Goal: Complete application form: Complete application form

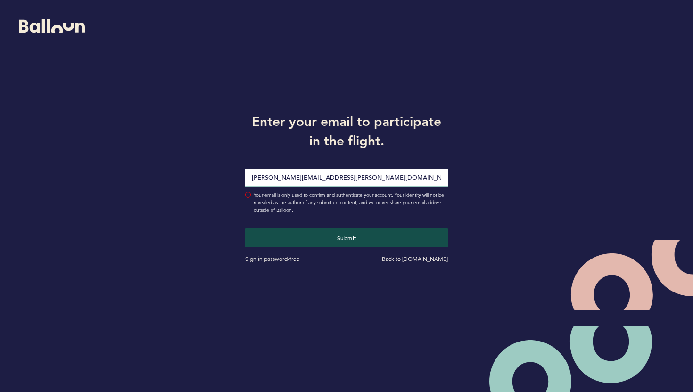
type input "[PERSON_NAME][EMAIL_ADDRESS][PERSON_NAME][DOMAIN_NAME]"
click at [245, 228] on button "Submit" at bounding box center [346, 237] width 203 height 19
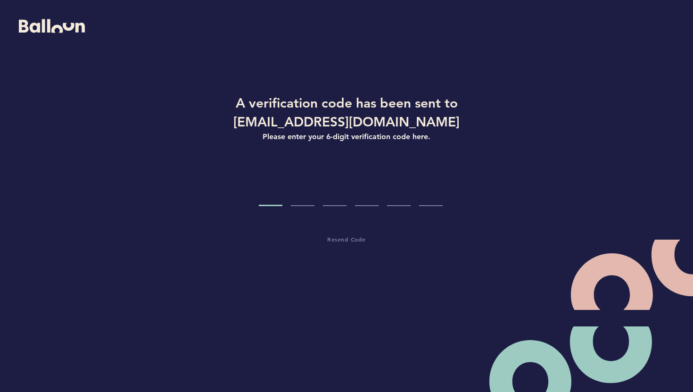
type input "0"
type input "9"
type input "6"
type input "2"
type input "5"
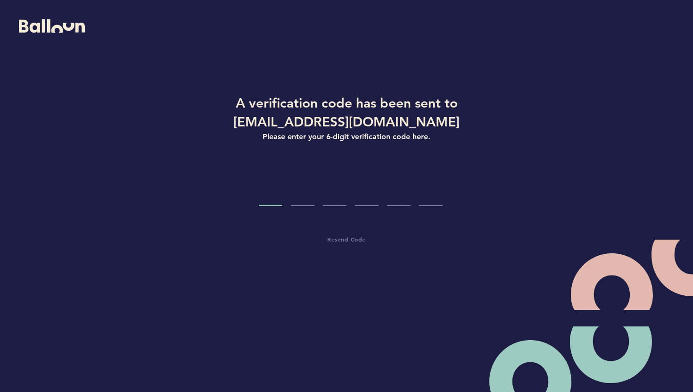
type input "1"
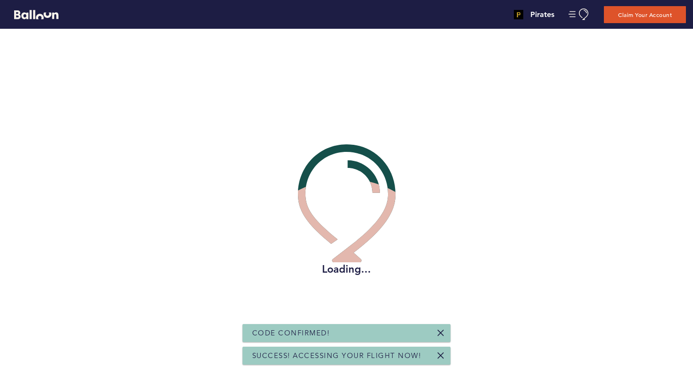
click at [441, 330] on link at bounding box center [441, 333] width 8 height 8
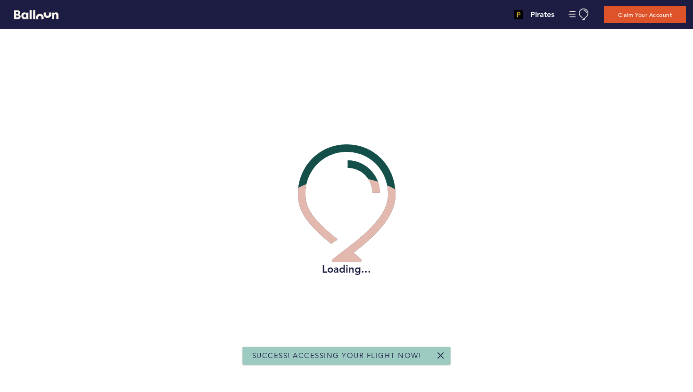
click at [440, 353] on link at bounding box center [441, 355] width 8 height 8
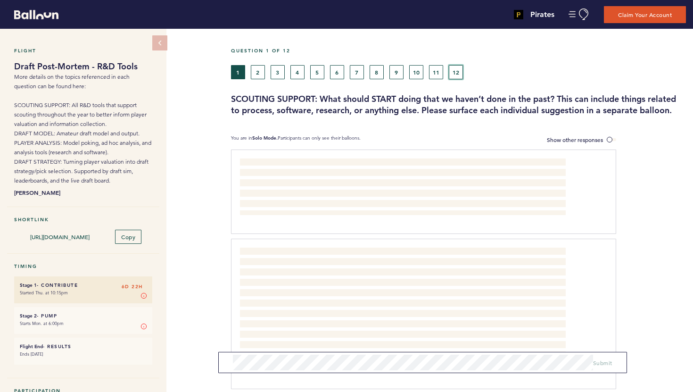
click at [458, 73] on button "12" at bounding box center [456, 72] width 14 height 14
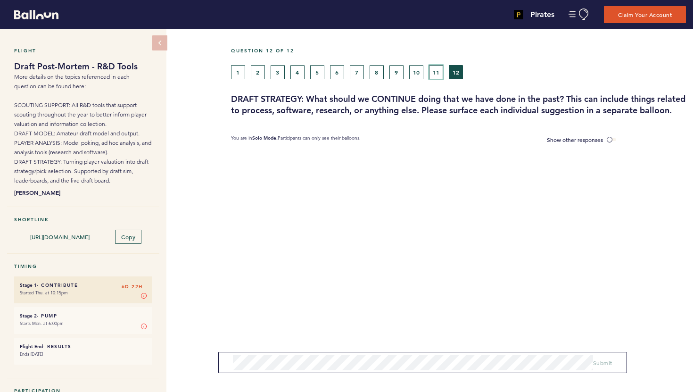
click at [433, 74] on button "11" at bounding box center [436, 72] width 14 height 14
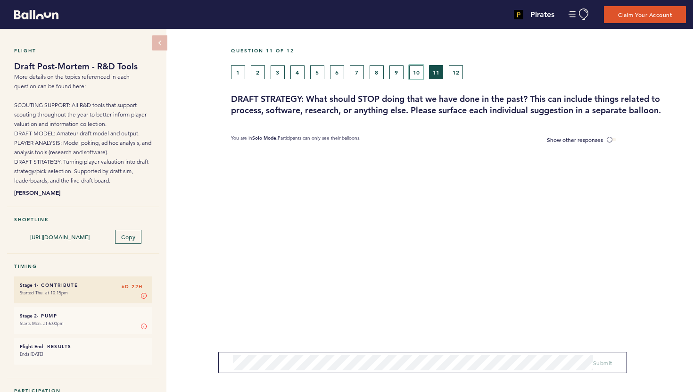
click at [416, 74] on button "10" at bounding box center [416, 72] width 14 height 14
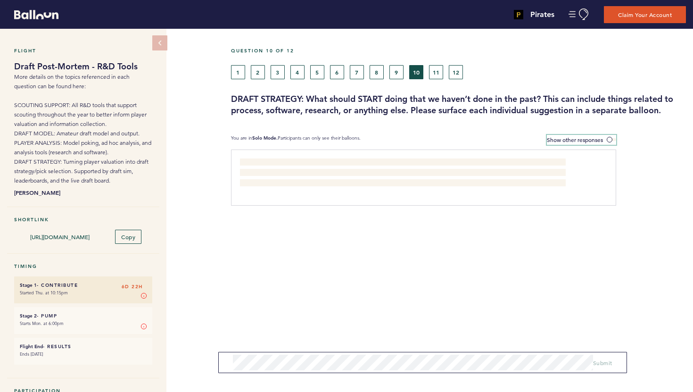
click at [611, 139] on span at bounding box center [610, 139] width 9 height 3
click at [0, 0] on input "Show other responses" at bounding box center [0, 0] width 0 height 0
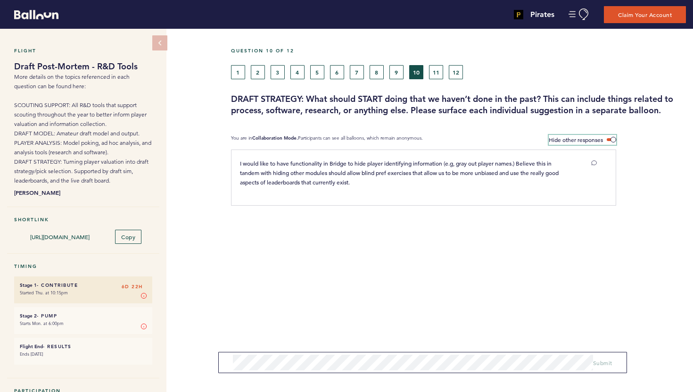
click at [611, 139] on span at bounding box center [610, 139] width 9 height 3
click at [0, 0] on input "Hide other responses" at bounding box center [0, 0] width 0 height 0
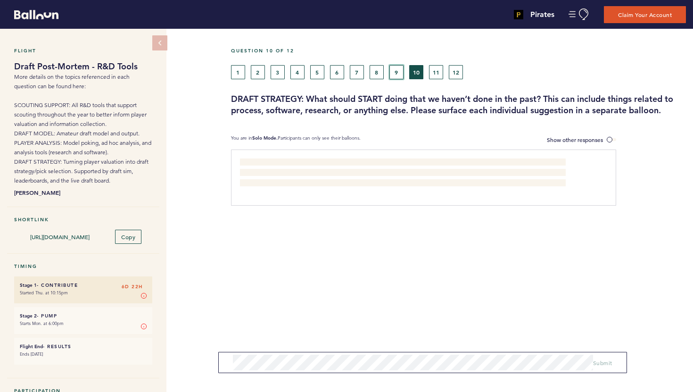
click at [399, 68] on button "9" at bounding box center [396, 72] width 14 height 14
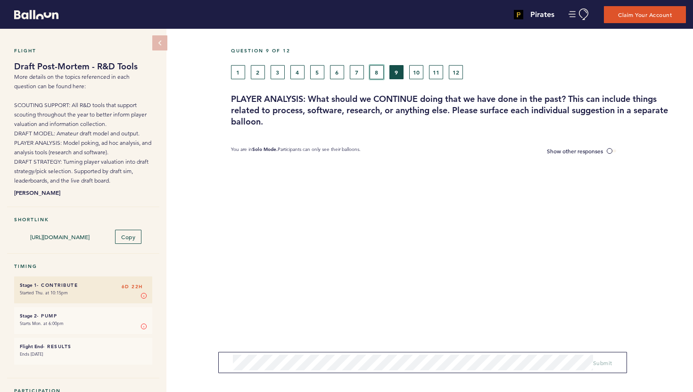
click at [377, 72] on button "8" at bounding box center [376, 72] width 14 height 14
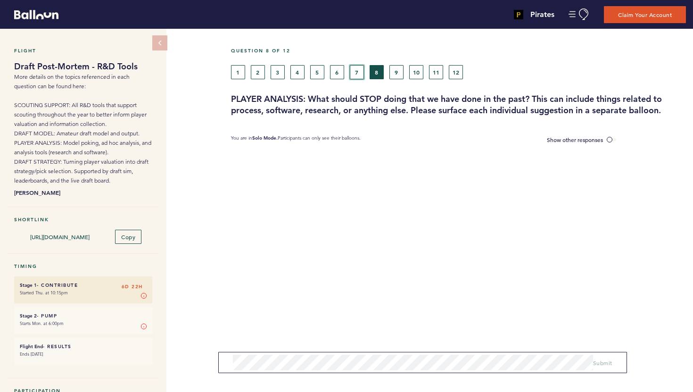
click at [359, 71] on button "7" at bounding box center [357, 72] width 14 height 14
click at [334, 71] on button "6" at bounding box center [337, 72] width 14 height 14
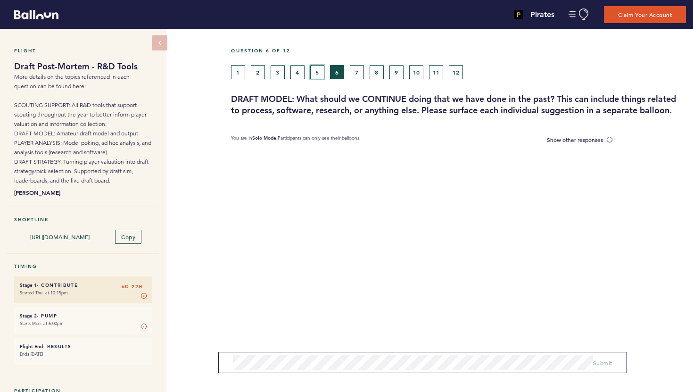
click at [324, 72] on button "5" at bounding box center [317, 72] width 14 height 14
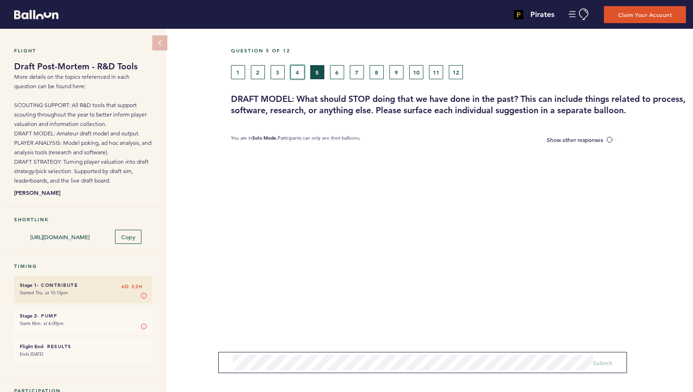
click at [302, 73] on button "4" at bounding box center [297, 72] width 14 height 14
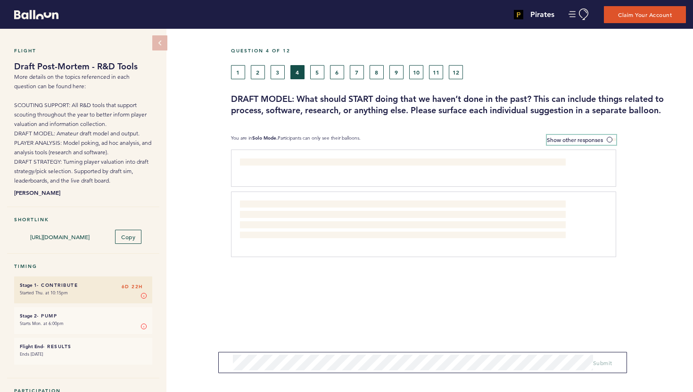
click at [611, 140] on span at bounding box center [610, 139] width 9 height 3
click at [0, 0] on input "Show other responses" at bounding box center [0, 0] width 0 height 0
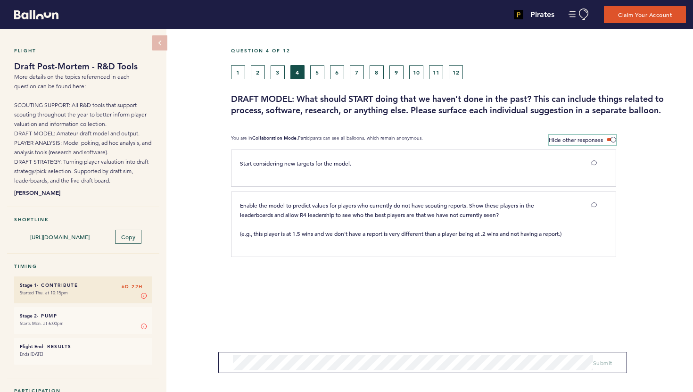
click at [611, 140] on span at bounding box center [610, 139] width 9 height 3
click at [0, 0] on input "Hide other responses" at bounding box center [0, 0] width 0 height 0
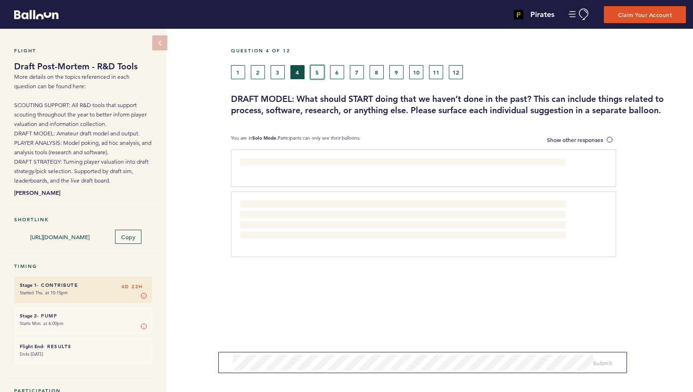
click at [320, 72] on button "5" at bounding box center [317, 72] width 14 height 14
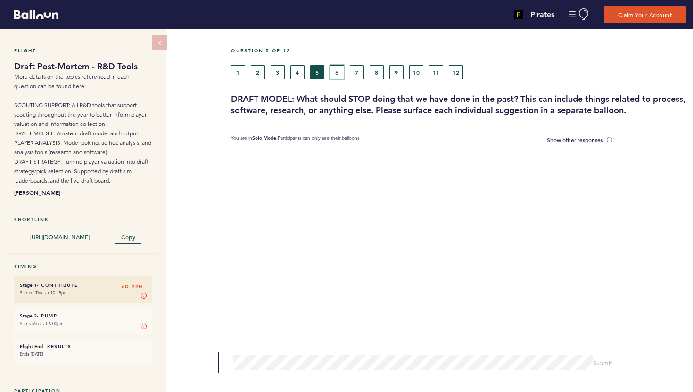
click at [332, 70] on button "6" at bounding box center [337, 72] width 14 height 14
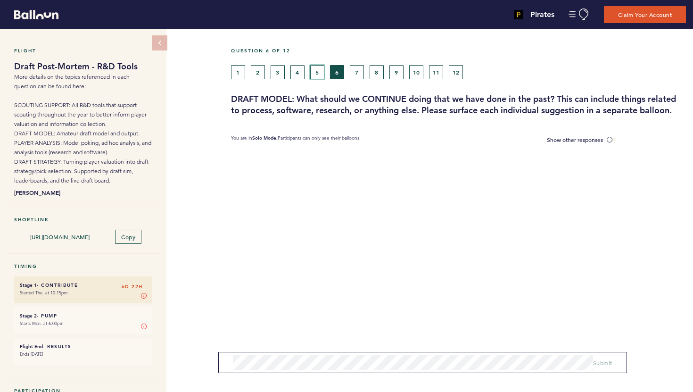
click at [319, 70] on button "5" at bounding box center [317, 72] width 14 height 14
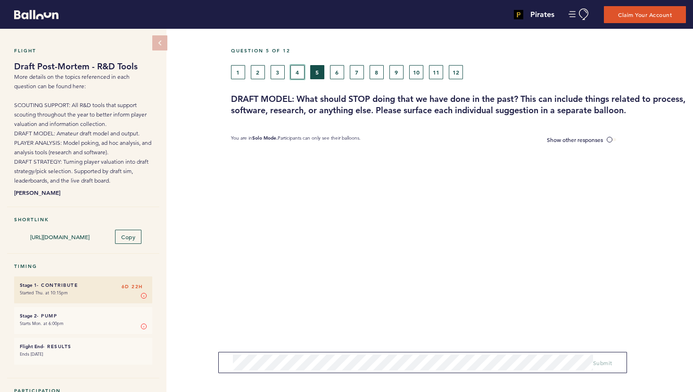
click at [296, 68] on button "4" at bounding box center [297, 72] width 14 height 14
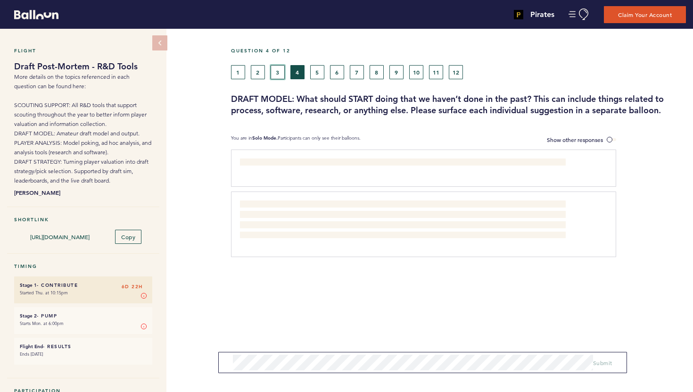
click at [282, 69] on button "3" at bounding box center [277, 72] width 14 height 14
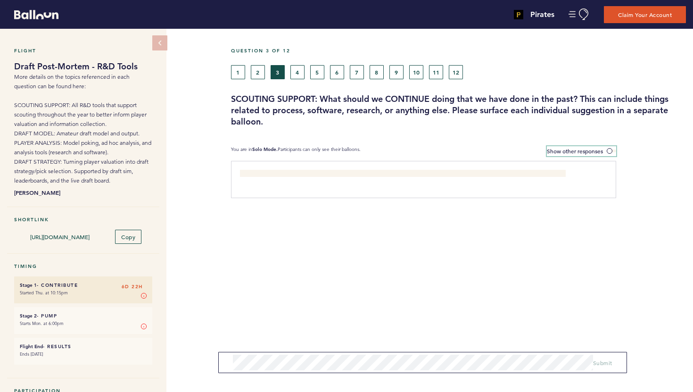
click at [605, 149] on label "Show other responses" at bounding box center [581, 151] width 69 height 10
click at [0, 0] on input "Show other responses" at bounding box center [0, 0] width 0 height 0
click at [605, 149] on label "Hide other responses" at bounding box center [581, 151] width 67 height 10
click at [0, 0] on input "Hide other responses" at bounding box center [0, 0] width 0 height 0
click at [258, 76] on button "2" at bounding box center [258, 72] width 14 height 14
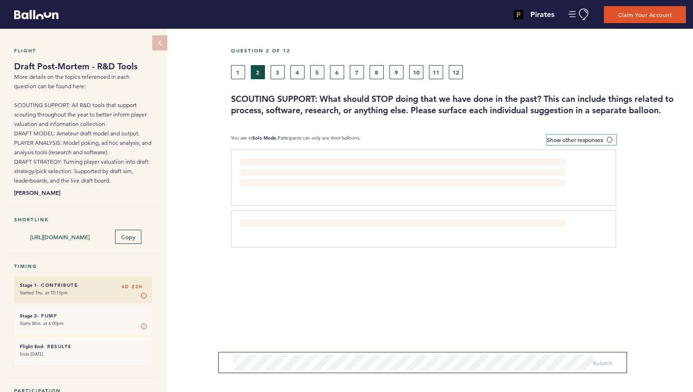
click at [607, 136] on label "Show other responses" at bounding box center [581, 140] width 69 height 10
click at [0, 0] on input "Show other responses" at bounding box center [0, 0] width 0 height 0
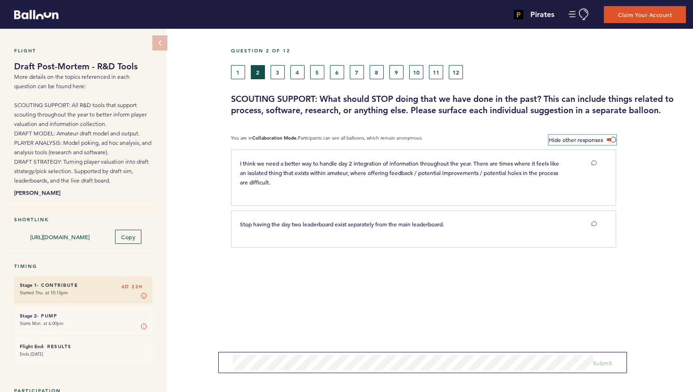
click at [607, 136] on label "Hide other responses" at bounding box center [581, 140] width 67 height 10
click at [0, 0] on input "Hide other responses" at bounding box center [0, 0] width 0 height 0
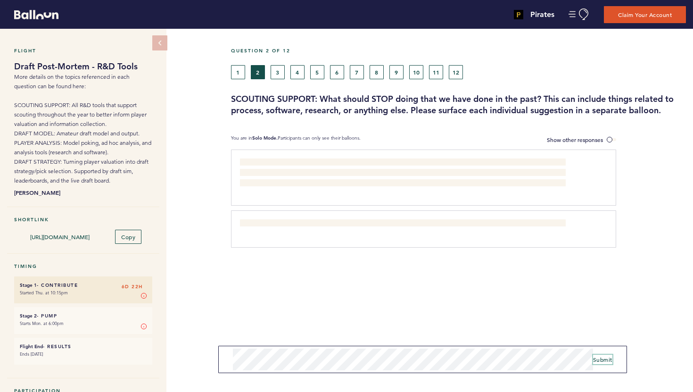
click at [600, 359] on span "Submit" at bounding box center [602, 359] width 19 height 8
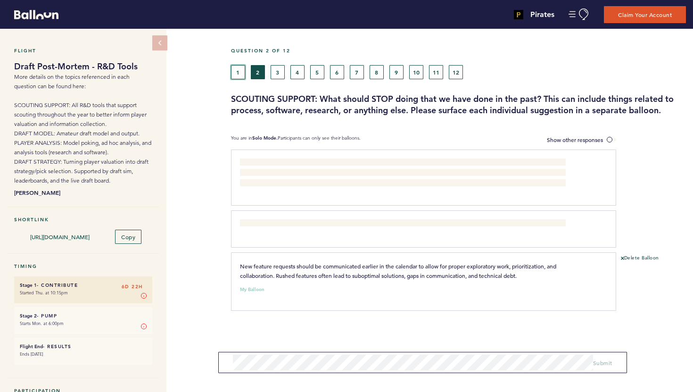
click at [238, 73] on button "1" at bounding box center [238, 72] width 14 height 14
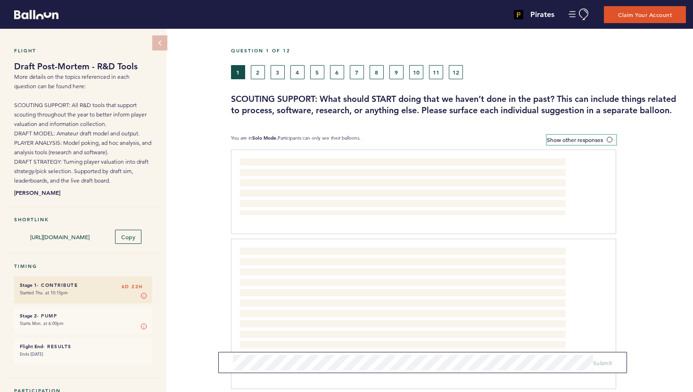
click at [612, 138] on span at bounding box center [610, 139] width 9 height 3
click at [0, 0] on input "Show other responses" at bounding box center [0, 0] width 0 height 0
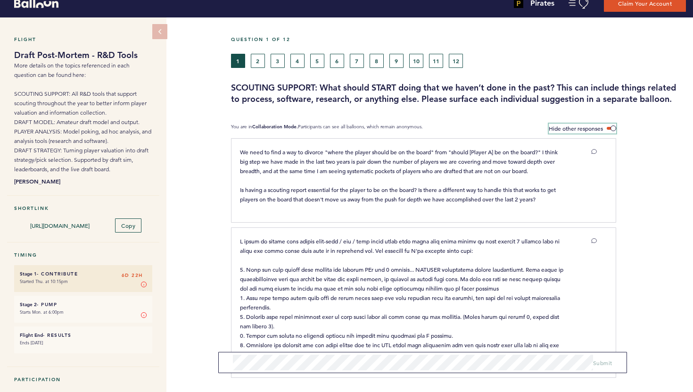
scroll to position [8, 0]
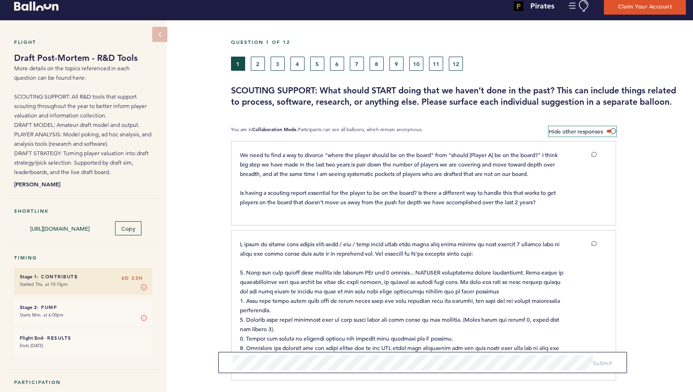
click at [611, 131] on span at bounding box center [610, 131] width 9 height 3
click at [0, 0] on input "Hide other responses" at bounding box center [0, 0] width 0 height 0
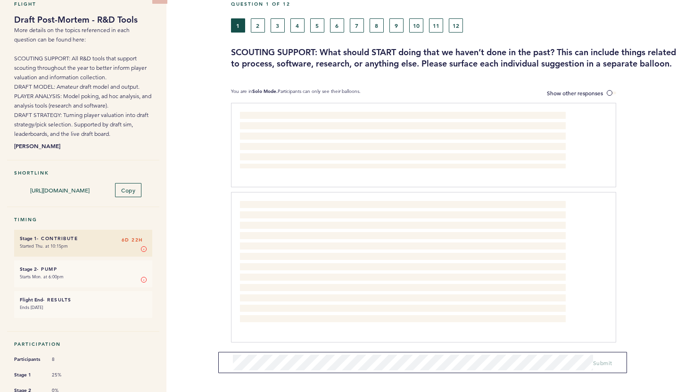
scroll to position [50, 0]
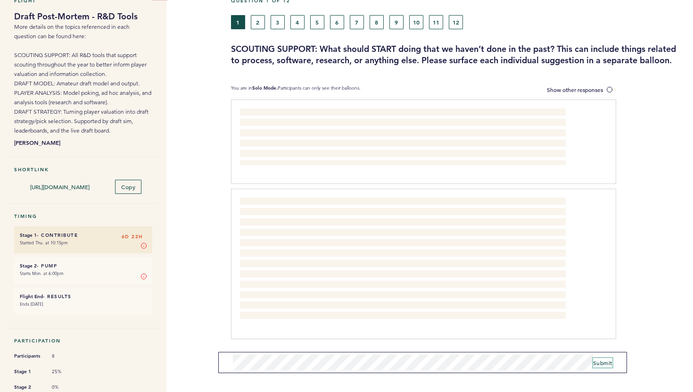
click at [597, 359] on span "Submit" at bounding box center [602, 363] width 19 height 8
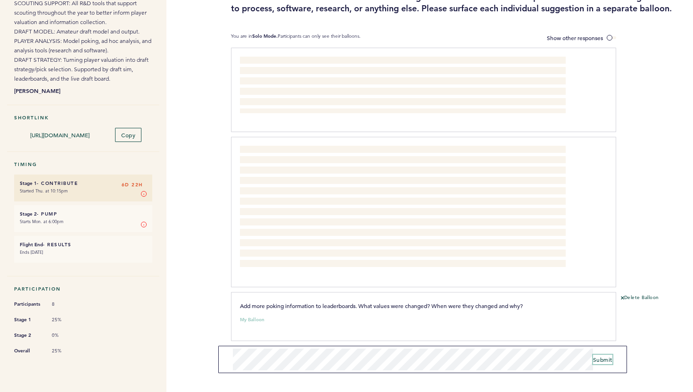
click at [602, 360] on span "Submit" at bounding box center [602, 359] width 19 height 8
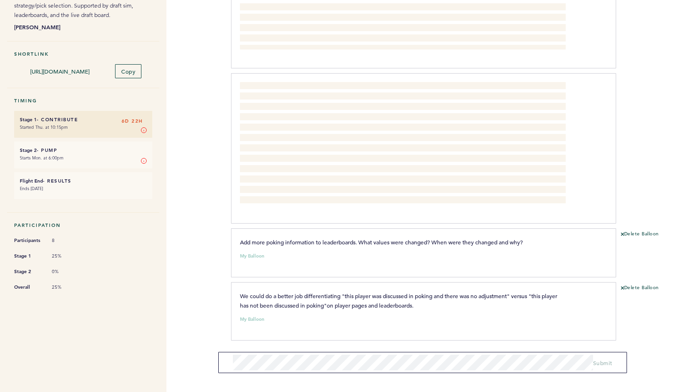
scroll to position [0, 0]
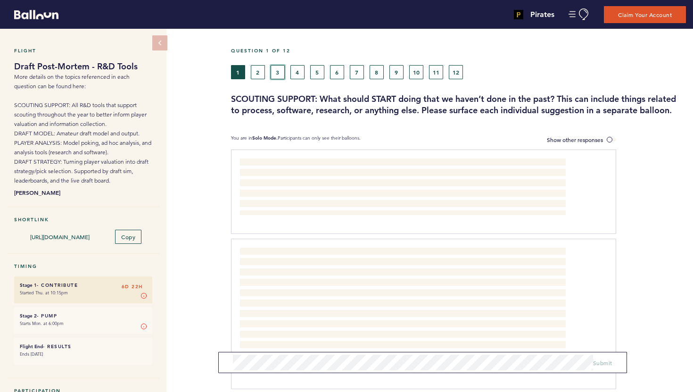
click at [275, 71] on button "3" at bounding box center [277, 72] width 14 height 14
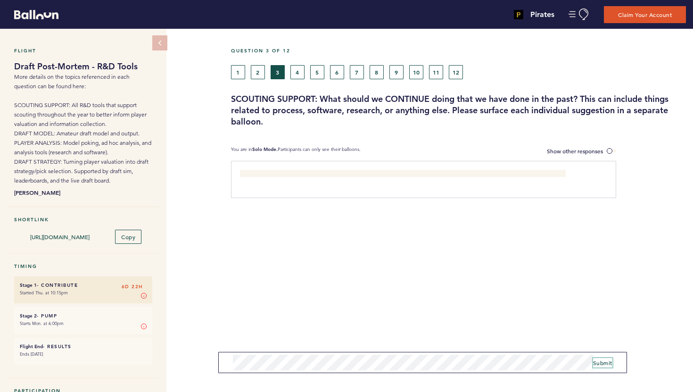
click at [606, 362] on span "Submit" at bounding box center [602, 363] width 19 height 8
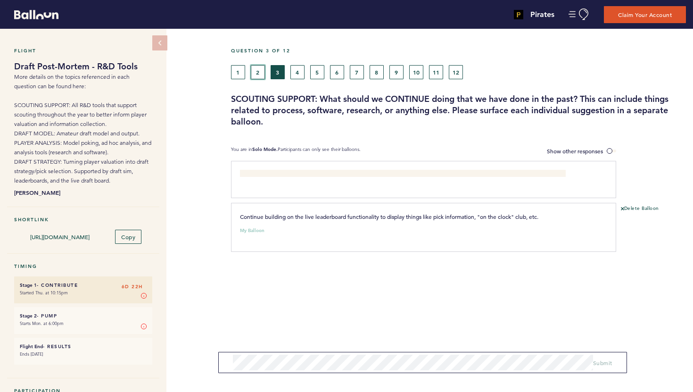
click at [255, 70] on button "2" at bounding box center [258, 72] width 14 height 14
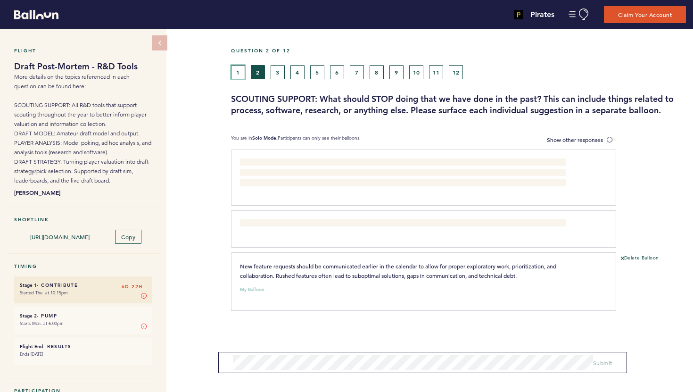
click at [235, 77] on button "1" at bounding box center [238, 72] width 14 height 14
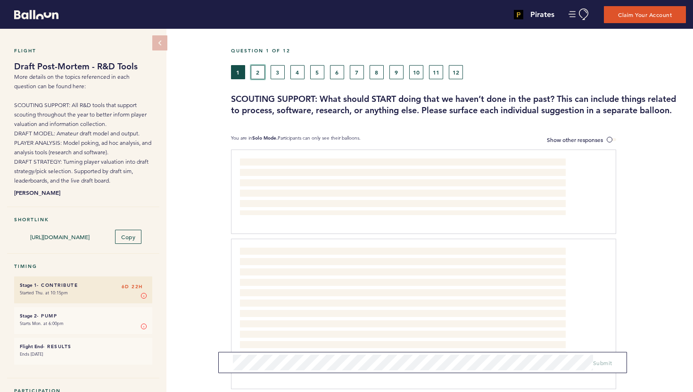
click at [255, 75] on button "2" at bounding box center [258, 72] width 14 height 14
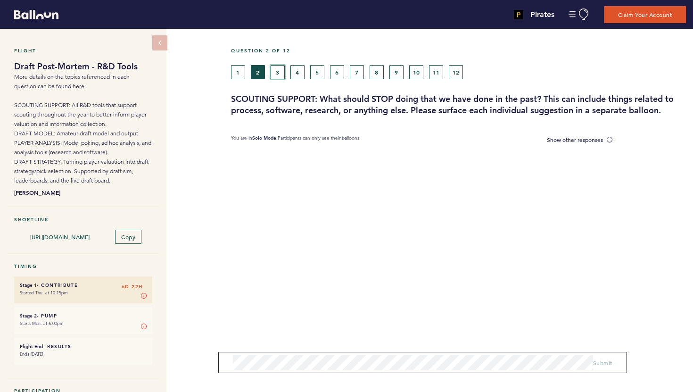
click at [276, 77] on button "3" at bounding box center [277, 72] width 14 height 14
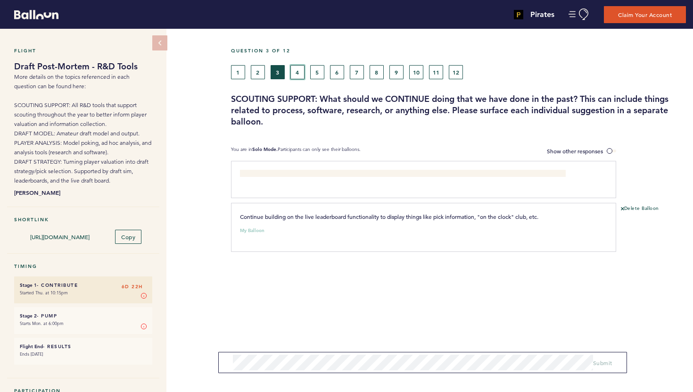
click at [300, 71] on button "4" at bounding box center [297, 72] width 14 height 14
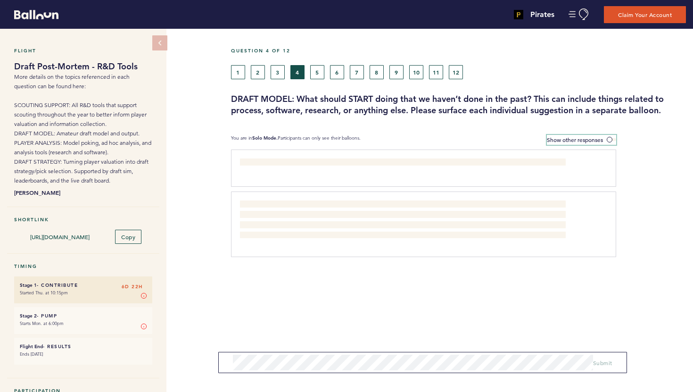
click at [608, 135] on label "Show other responses" at bounding box center [581, 140] width 69 height 10
click at [0, 0] on input "Show other responses" at bounding box center [0, 0] width 0 height 0
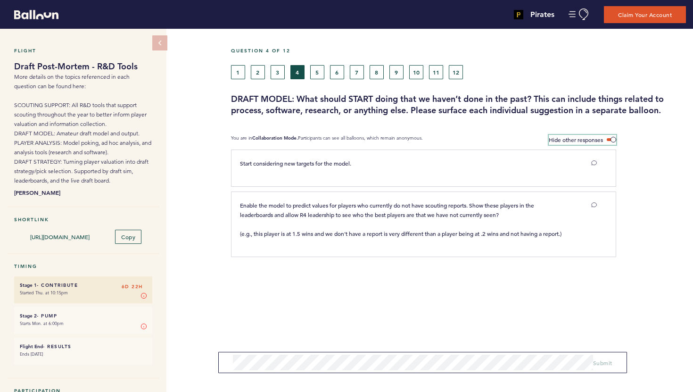
click at [608, 135] on label "Hide other responses" at bounding box center [581, 140] width 67 height 10
click at [0, 0] on input "Hide other responses" at bounding box center [0, 0] width 0 height 0
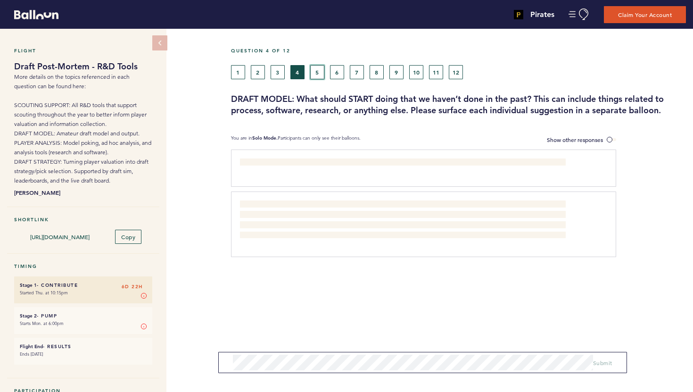
click at [317, 73] on button "5" at bounding box center [317, 72] width 14 height 14
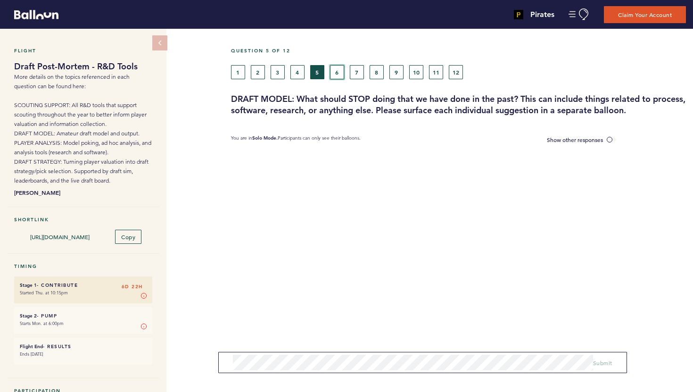
click at [335, 70] on button "6" at bounding box center [337, 72] width 14 height 14
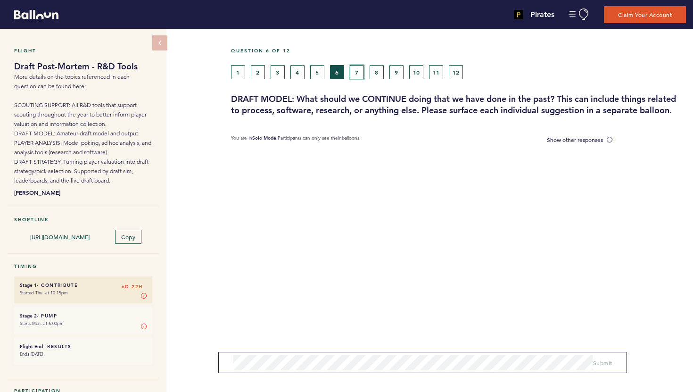
click at [359, 70] on button "7" at bounding box center [357, 72] width 14 height 14
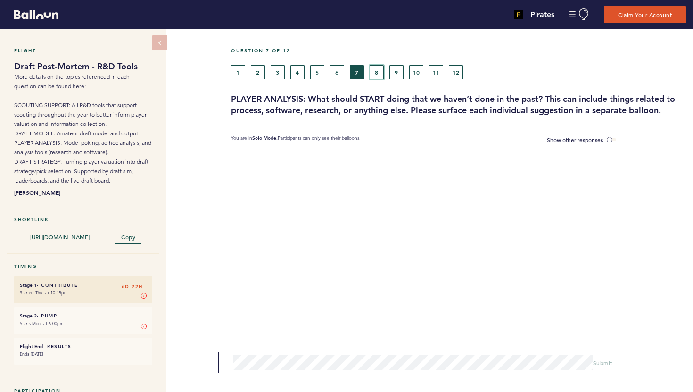
click at [379, 69] on button "8" at bounding box center [376, 72] width 14 height 14
click at [393, 69] on button "9" at bounding box center [396, 72] width 14 height 14
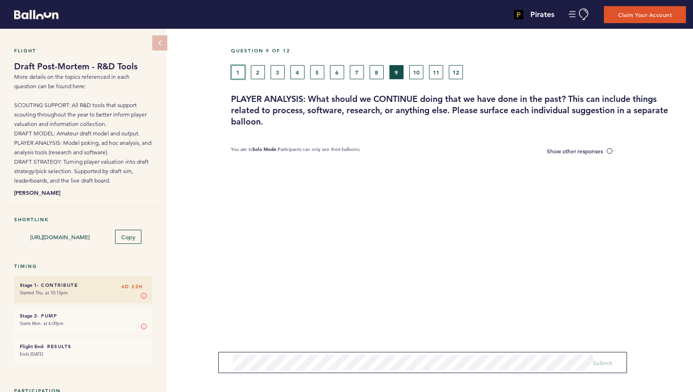
click at [240, 72] on button "1" at bounding box center [238, 72] width 14 height 14
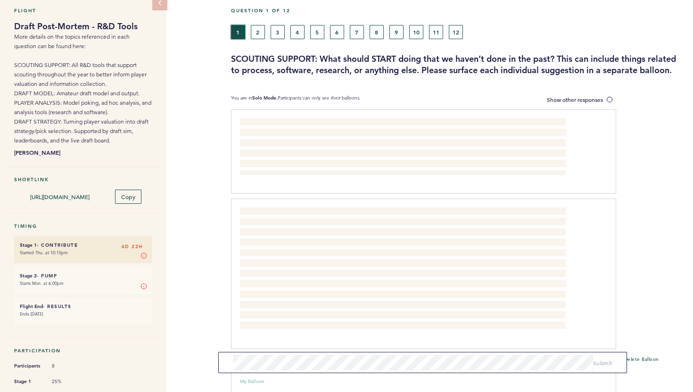
scroll to position [165, 0]
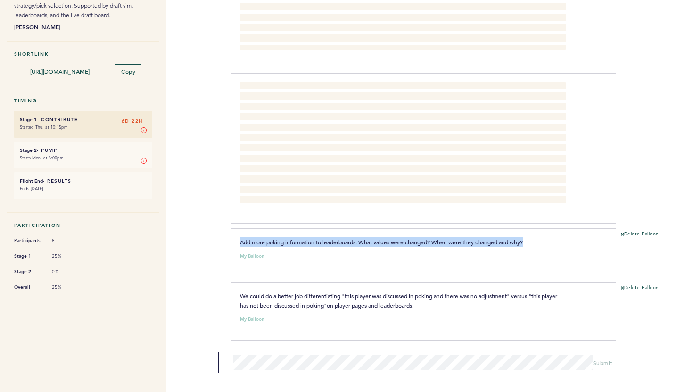
drag, startPoint x: 239, startPoint y: 240, endPoint x: 535, endPoint y: 241, distance: 295.4
click at [535, 241] on p "Add more poking information to leaderboards. What values were changed? When wer…" at bounding box center [403, 241] width 326 height 9
copy span "Add more poking information to leaderboards. What values were changed? When wer…"
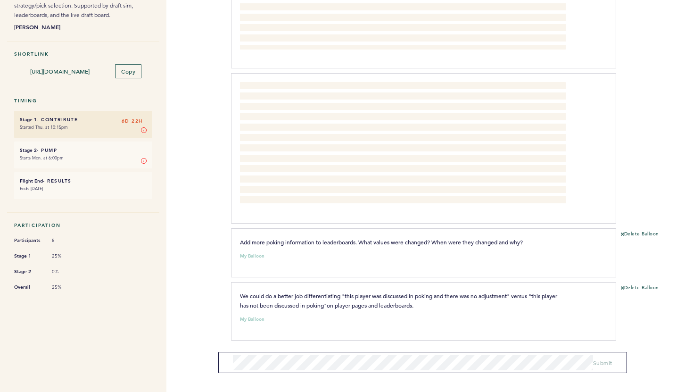
click at [649, 228] on section "Add more poking information to leaderboards. What values were changed? When wer…" at bounding box center [462, 255] width 462 height 54
click at [645, 232] on button "Delete Balloon" at bounding box center [640, 234] width 38 height 8
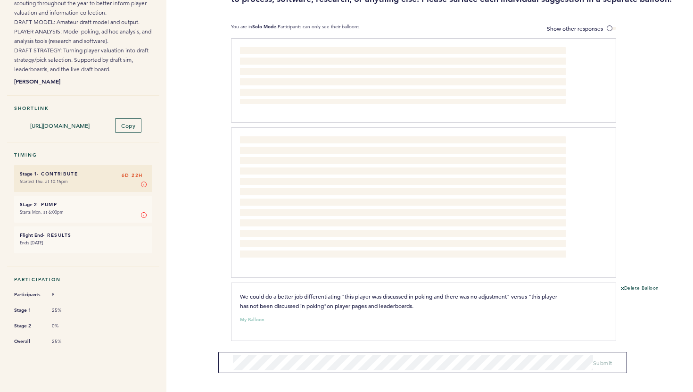
scroll to position [0, 0]
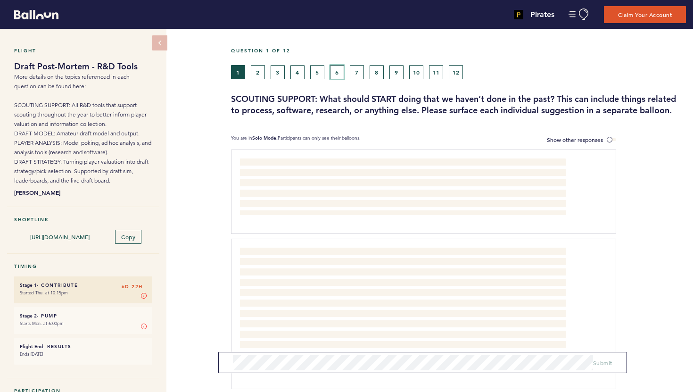
click at [340, 70] on button "6" at bounding box center [337, 72] width 14 height 14
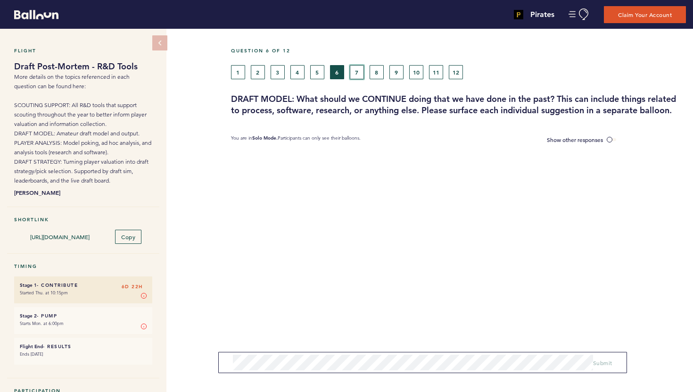
click at [355, 72] on button "7" at bounding box center [357, 72] width 14 height 14
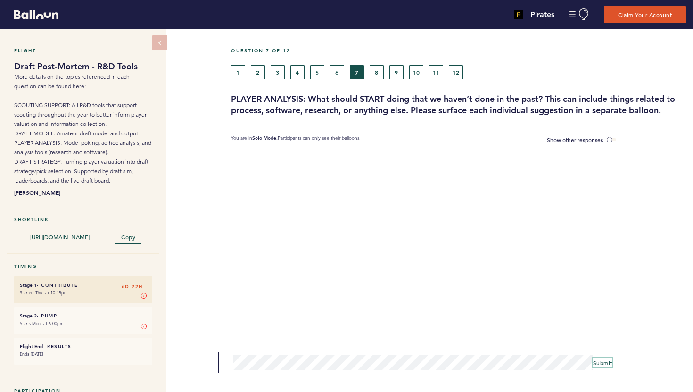
click at [599, 359] on span "Submit" at bounding box center [602, 363] width 19 height 8
click at [236, 67] on button "1" at bounding box center [238, 72] width 14 height 14
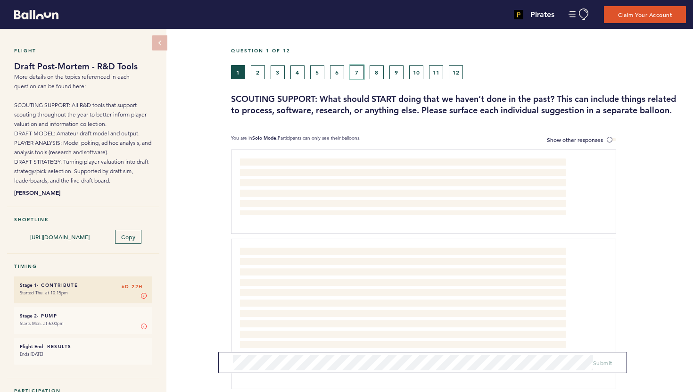
click at [350, 72] on button "7" at bounding box center [357, 72] width 14 height 14
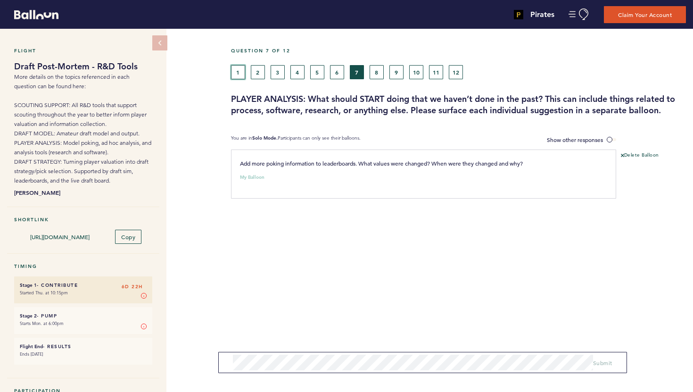
click at [239, 67] on button "1" at bounding box center [238, 72] width 14 height 14
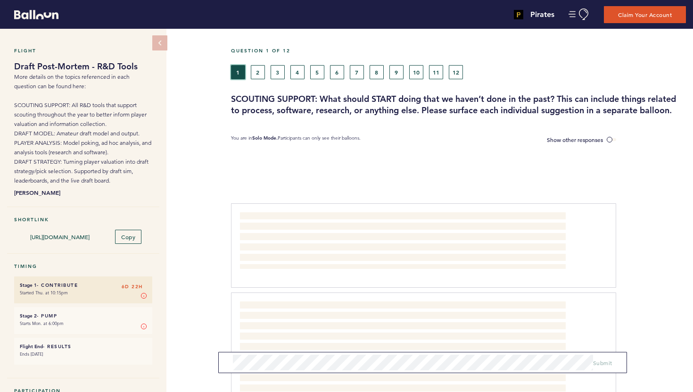
scroll to position [111, 0]
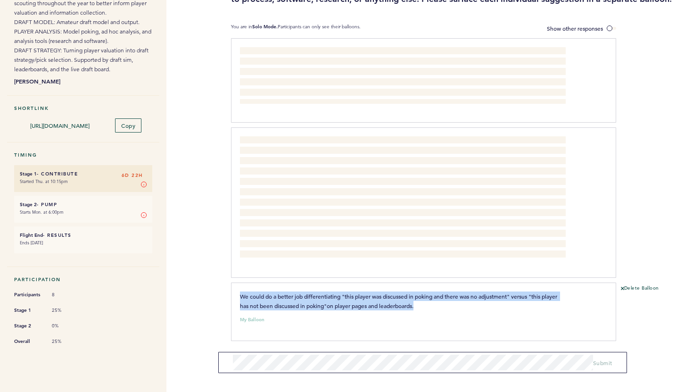
drag, startPoint x: 430, startPoint y: 304, endPoint x: 240, endPoint y: 296, distance: 190.0
click at [240, 296] on p "We could do a better job differentiating "this player was discussed in poking a…" at bounding box center [403, 300] width 326 height 19
copy span "We could do a better job differentiating "this player was discussed in poking a…"
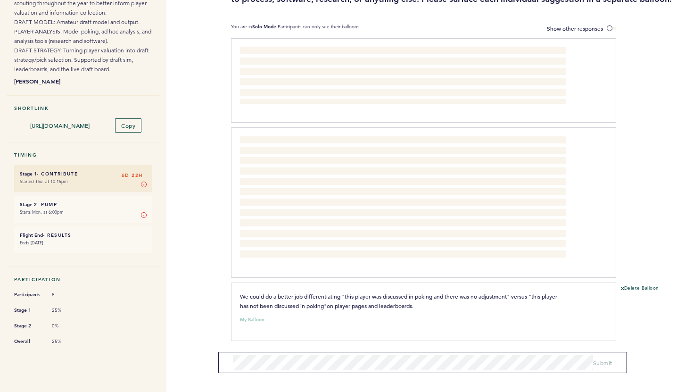
click at [631, 283] on section "We could do a better job differentiating "this player was discussed in poking a…" at bounding box center [462, 313] width 462 height 63
click at [630, 285] on button "Delete Balloon" at bounding box center [640, 289] width 38 height 8
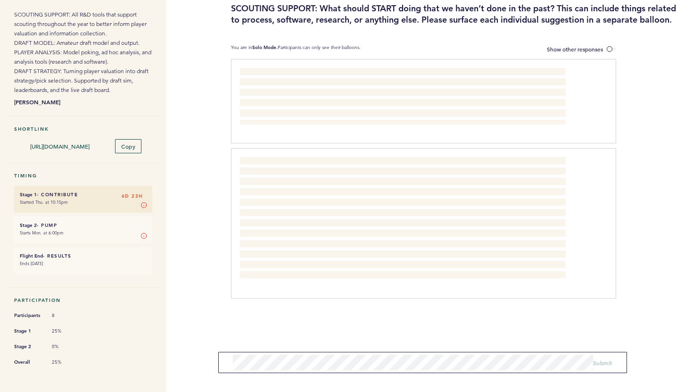
scroll to position [0, 0]
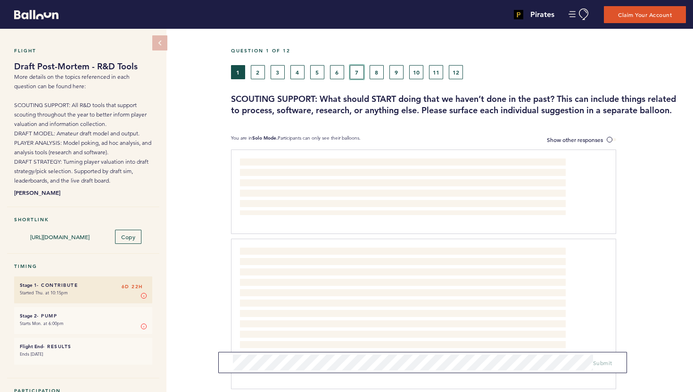
click at [356, 73] on button "7" at bounding box center [357, 72] width 14 height 14
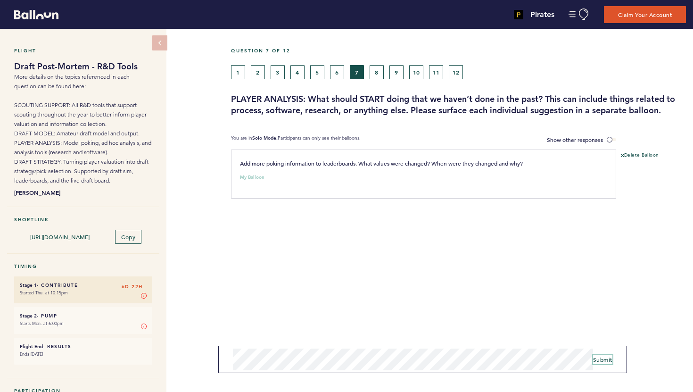
click at [600, 360] on span "Submit" at bounding box center [602, 359] width 19 height 8
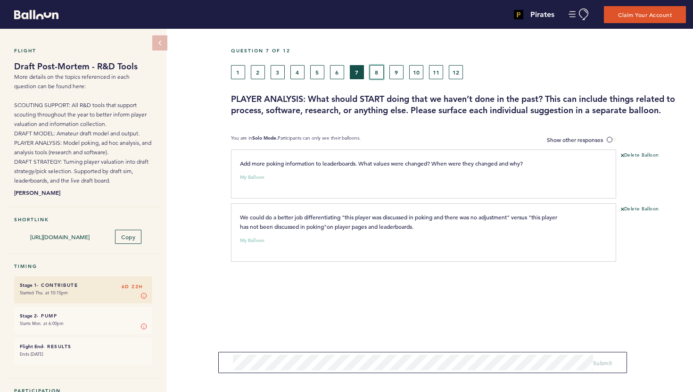
click at [379, 73] on button "8" at bounding box center [376, 72] width 14 height 14
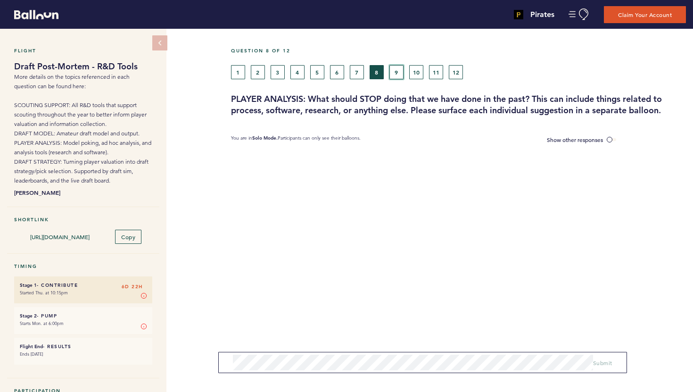
click at [403, 74] on button "9" at bounding box center [396, 72] width 14 height 14
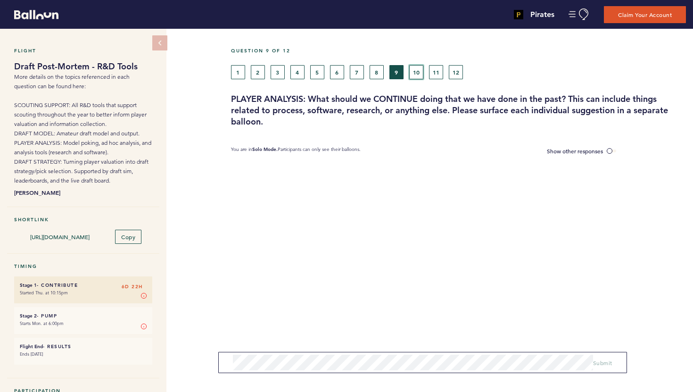
click at [415, 73] on button "10" at bounding box center [416, 72] width 14 height 14
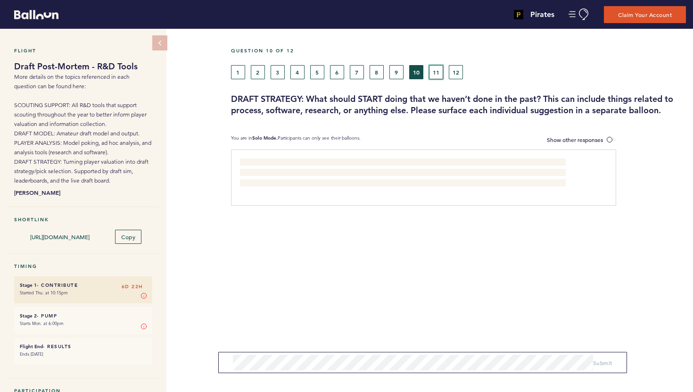
click at [430, 73] on button "11" at bounding box center [436, 72] width 14 height 14
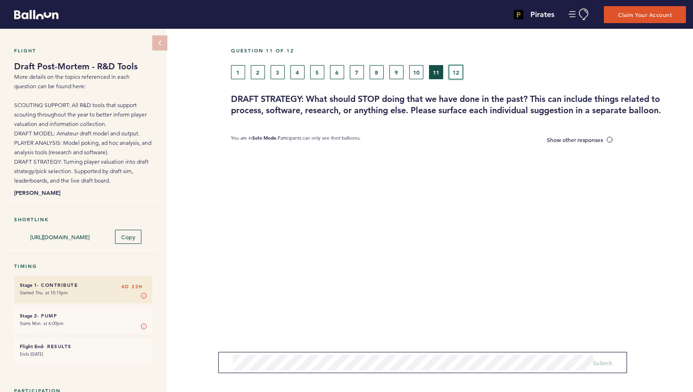
click at [456, 72] on button "12" at bounding box center [456, 72] width 14 height 14
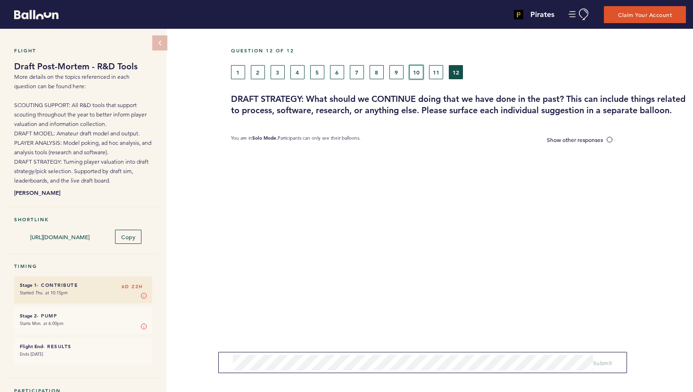
click at [412, 68] on button "10" at bounding box center [416, 72] width 14 height 14
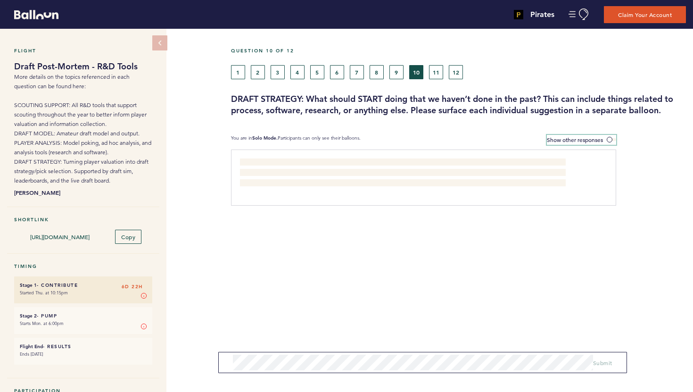
click at [610, 138] on span at bounding box center [610, 139] width 9 height 3
click at [0, 0] on input "Show other responses" at bounding box center [0, 0] width 0 height 0
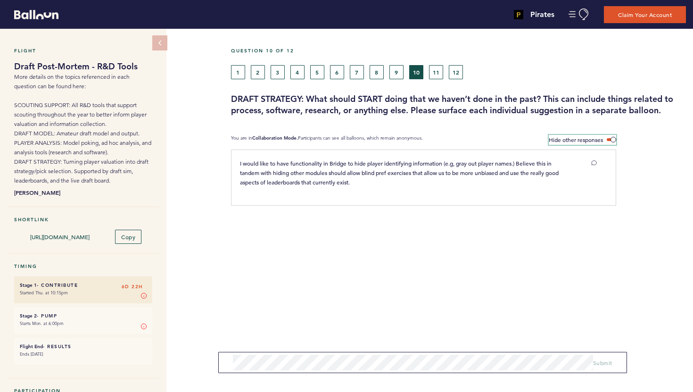
click at [610, 138] on span at bounding box center [610, 139] width 9 height 3
click at [0, 0] on input "Hide other responses" at bounding box center [0, 0] width 0 height 0
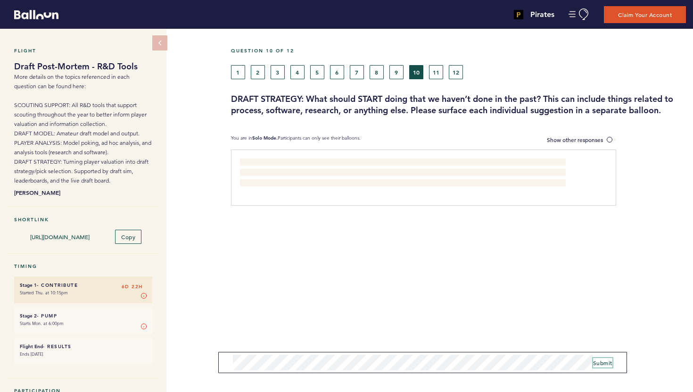
click at [608, 363] on span "Submit" at bounding box center [602, 363] width 19 height 8
click at [232, 65] on button "1" at bounding box center [238, 72] width 14 height 14
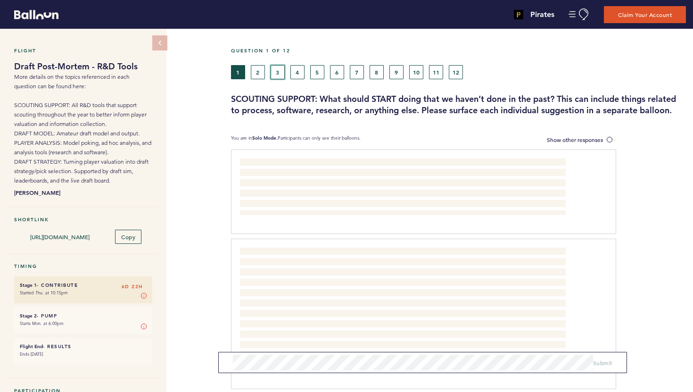
click at [271, 73] on button "3" at bounding box center [277, 72] width 14 height 14
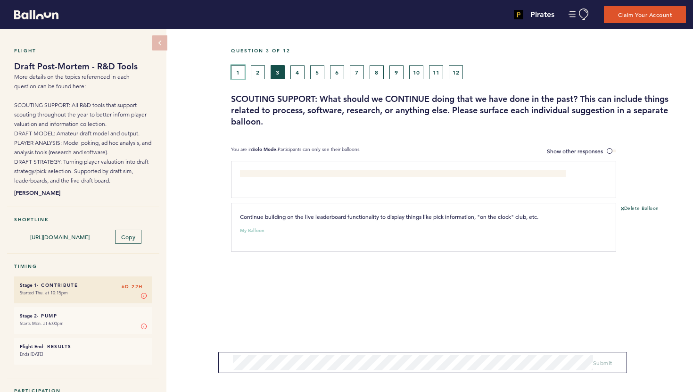
click at [243, 70] on button "1" at bounding box center [238, 72] width 14 height 14
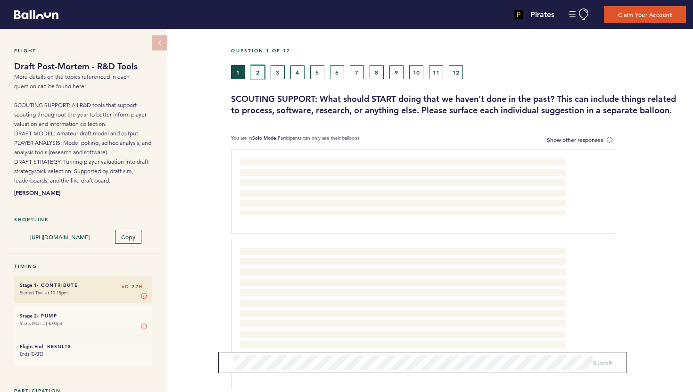
click at [263, 72] on button "2" at bounding box center [258, 72] width 14 height 14
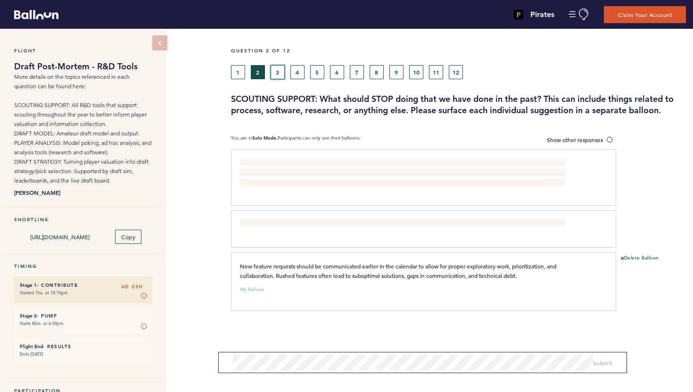
click at [278, 72] on button "3" at bounding box center [277, 72] width 14 height 14
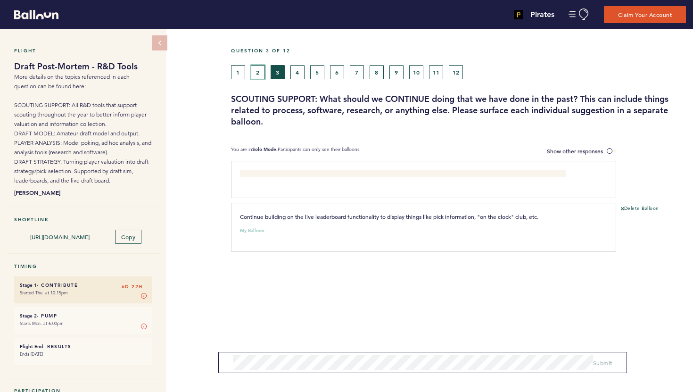
click at [260, 72] on button "2" at bounding box center [258, 72] width 14 height 14
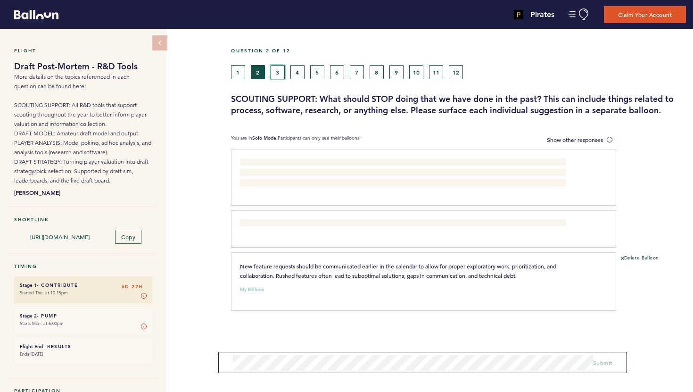
click at [281, 73] on button "3" at bounding box center [277, 72] width 14 height 14
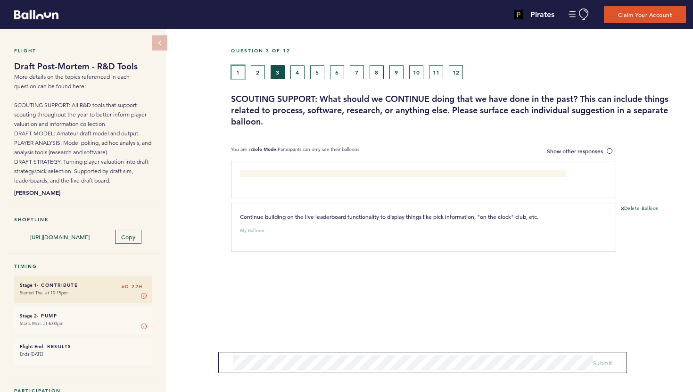
click at [239, 70] on button "1" at bounding box center [238, 72] width 14 height 14
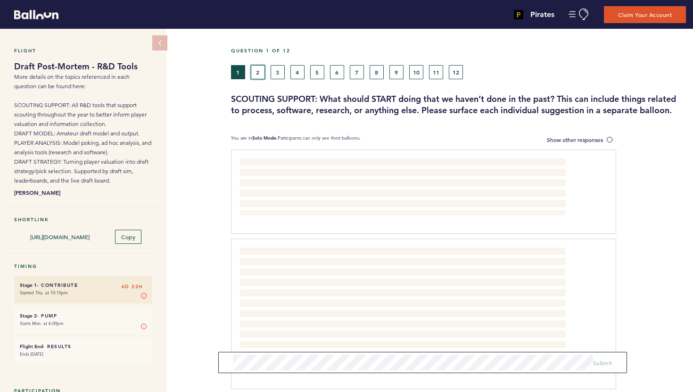
click at [259, 71] on button "2" at bounding box center [258, 72] width 14 height 14
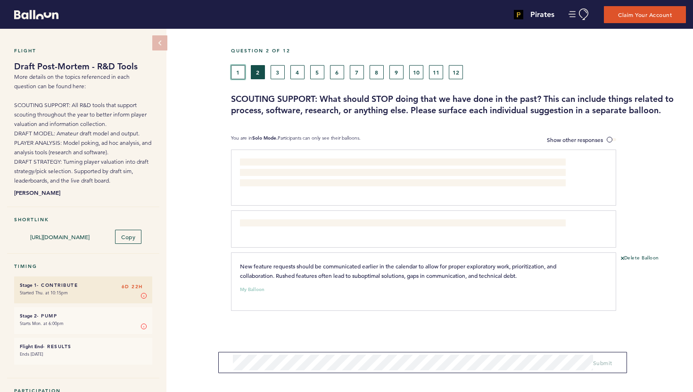
click at [243, 74] on button "1" at bounding box center [238, 72] width 14 height 14
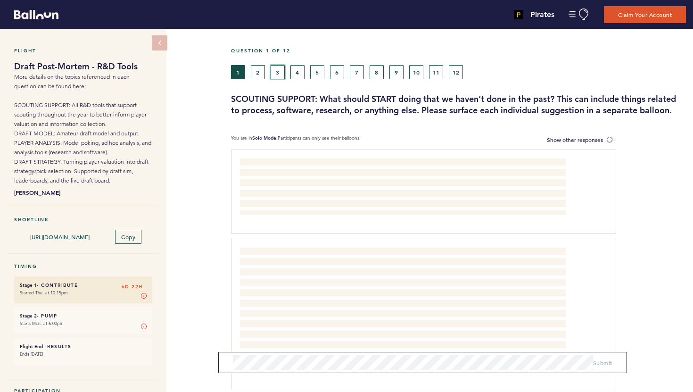
click at [278, 73] on button "3" at bounding box center [277, 72] width 14 height 14
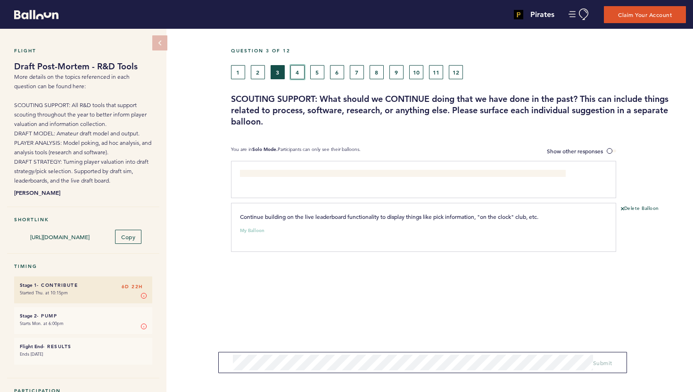
click at [290, 73] on button "4" at bounding box center [297, 72] width 14 height 14
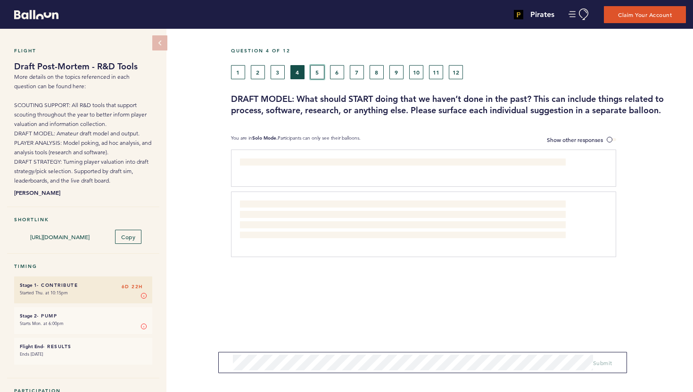
click at [314, 73] on button "5" at bounding box center [317, 72] width 14 height 14
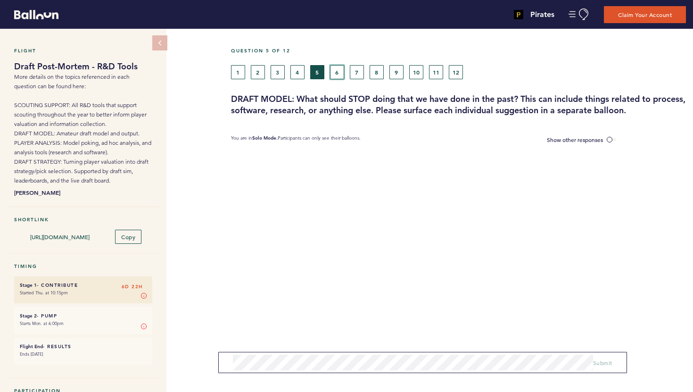
click at [330, 72] on button "6" at bounding box center [337, 72] width 14 height 14
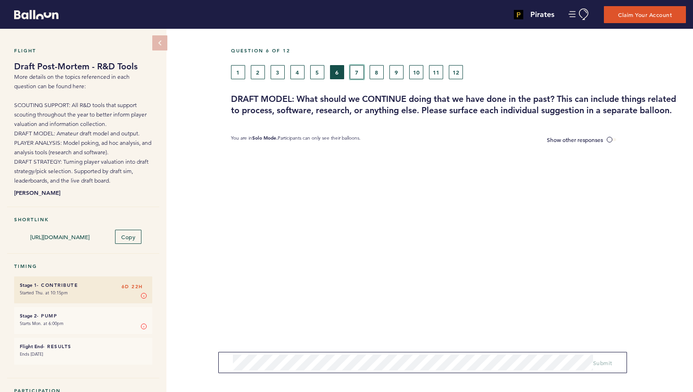
click at [356, 73] on button "7" at bounding box center [357, 72] width 14 height 14
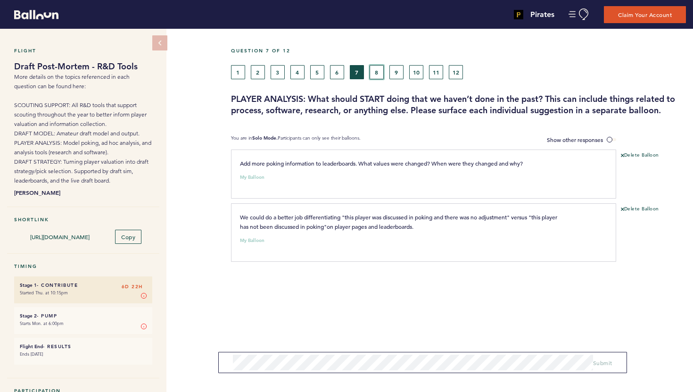
click at [378, 72] on button "8" at bounding box center [376, 72] width 14 height 14
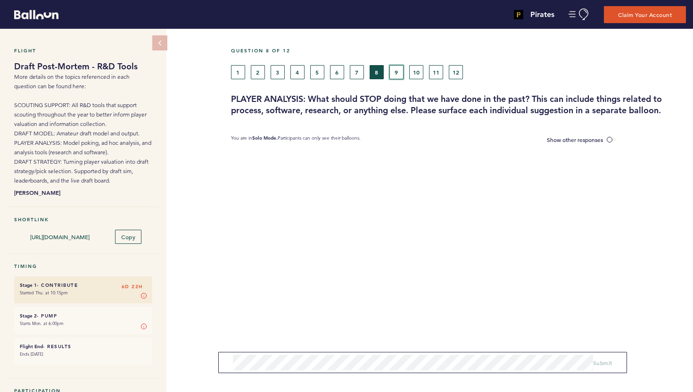
click at [396, 72] on button "9" at bounding box center [396, 72] width 14 height 14
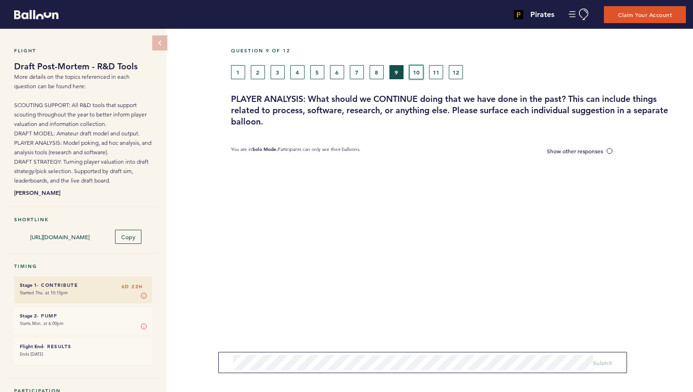
click at [415, 72] on button "10" at bounding box center [416, 72] width 14 height 14
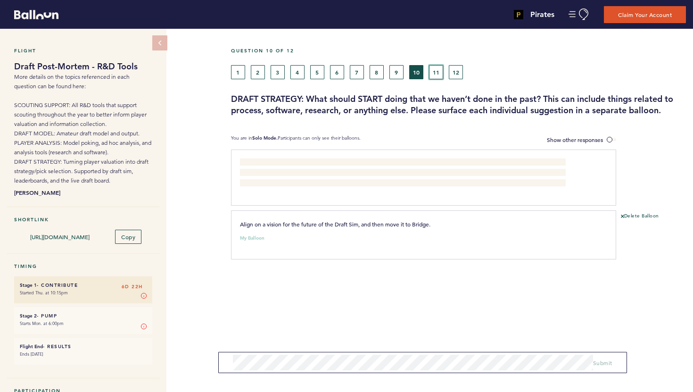
click at [435, 72] on button "11" at bounding box center [436, 72] width 14 height 14
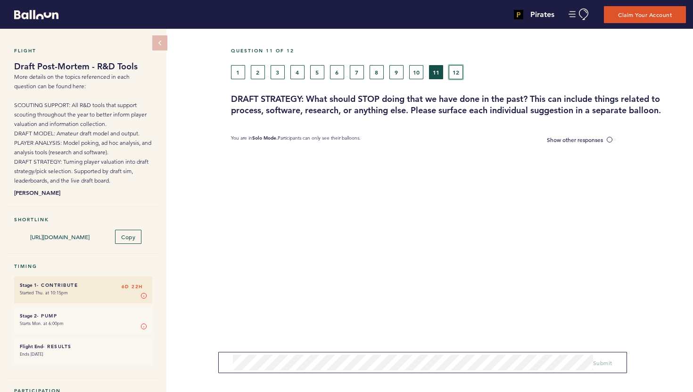
click at [453, 72] on button "12" at bounding box center [456, 72] width 14 height 14
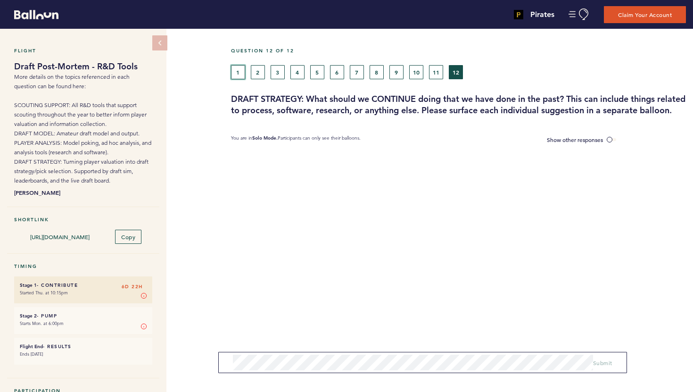
click at [244, 73] on button "1" at bounding box center [238, 72] width 14 height 14
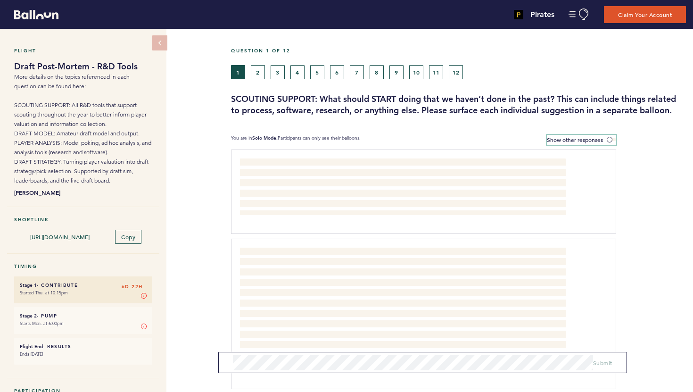
click at [608, 138] on span at bounding box center [610, 139] width 9 height 3
click at [0, 0] on input "Show other responses" at bounding box center [0, 0] width 0 height 0
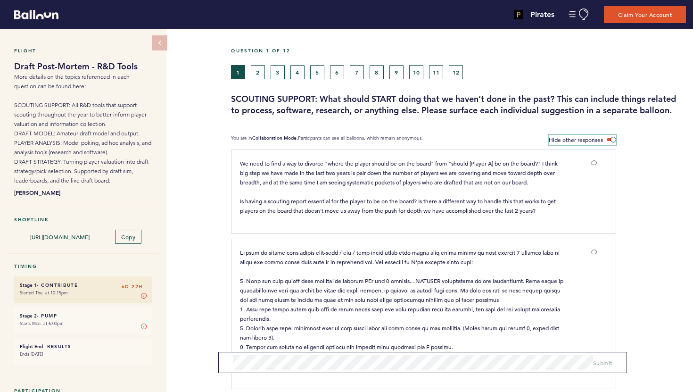
click at [608, 138] on span at bounding box center [610, 139] width 9 height 3
click at [0, 0] on input "Hide other responses" at bounding box center [0, 0] width 0 height 0
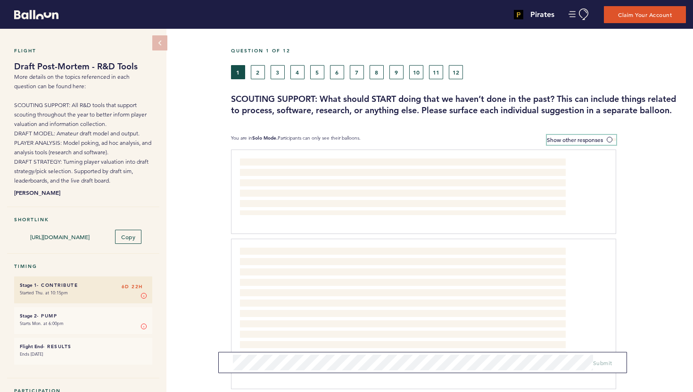
click at [608, 138] on span at bounding box center [610, 139] width 9 height 3
click at [0, 0] on input "Show other responses" at bounding box center [0, 0] width 0 height 0
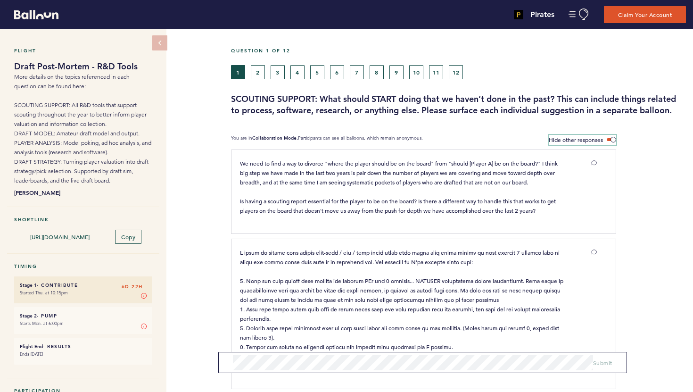
click at [608, 138] on span at bounding box center [610, 139] width 9 height 3
click at [0, 0] on input "Hide other responses" at bounding box center [0, 0] width 0 height 0
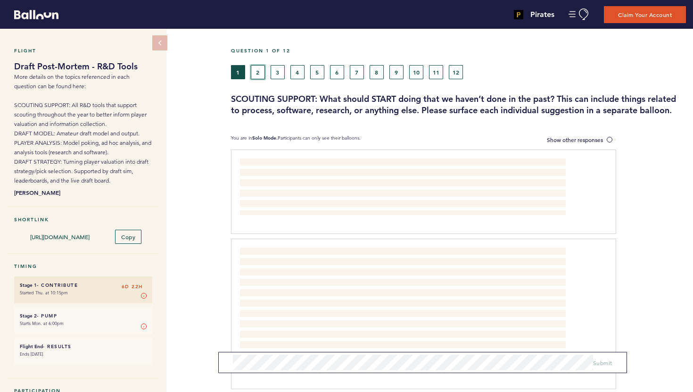
click at [258, 71] on button "2" at bounding box center [258, 72] width 14 height 14
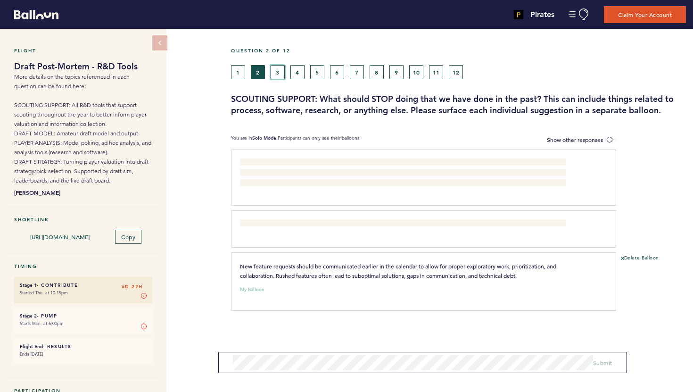
click at [276, 72] on button "3" at bounding box center [277, 72] width 14 height 14
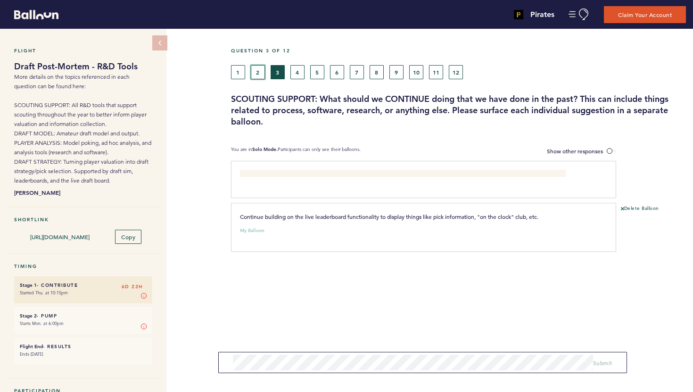
click at [260, 70] on button "2" at bounding box center [258, 72] width 14 height 14
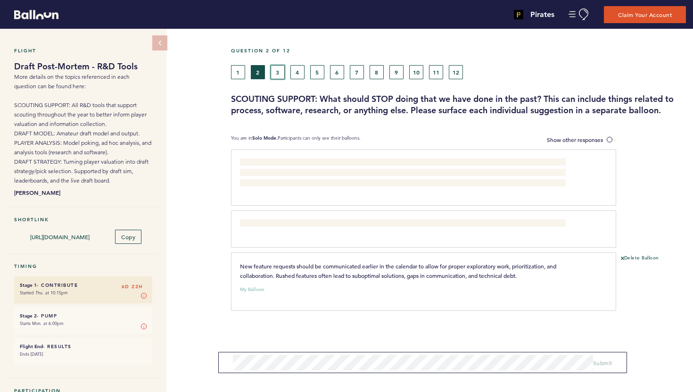
click at [279, 73] on button "3" at bounding box center [277, 72] width 14 height 14
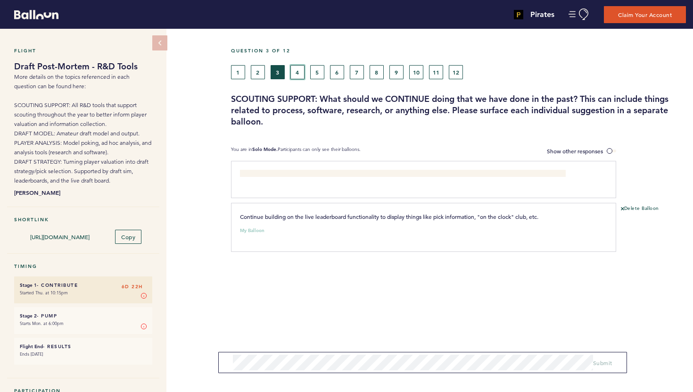
click at [292, 72] on button "4" at bounding box center [297, 72] width 14 height 14
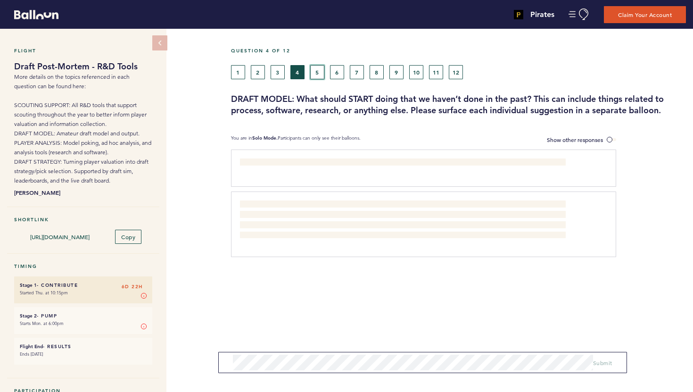
click at [314, 71] on button "5" at bounding box center [317, 72] width 14 height 14
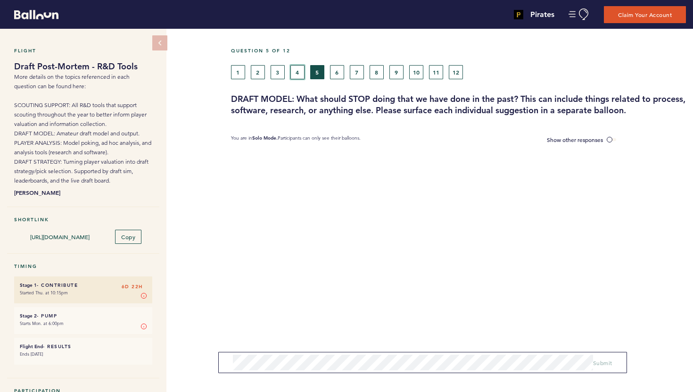
click at [300, 71] on button "4" at bounding box center [297, 72] width 14 height 14
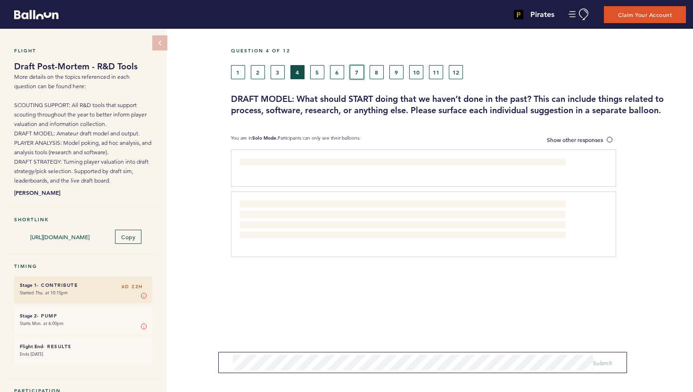
click at [351, 69] on button "7" at bounding box center [357, 72] width 14 height 14
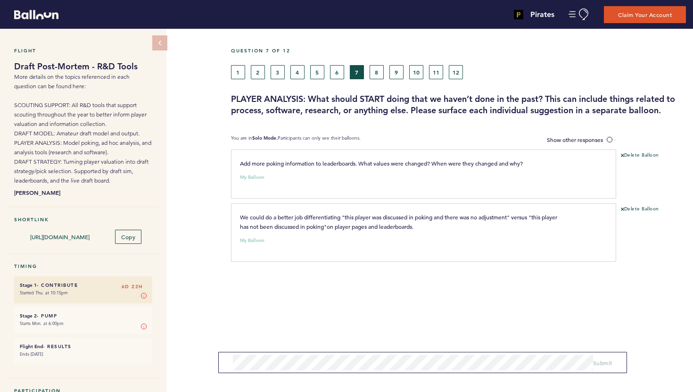
click at [366, 70] on div "1 2 3 4 5 6 7 8 9 10 11 12" at bounding box center [399, 72] width 337 height 14
click at [383, 69] on button "8" at bounding box center [376, 72] width 14 height 14
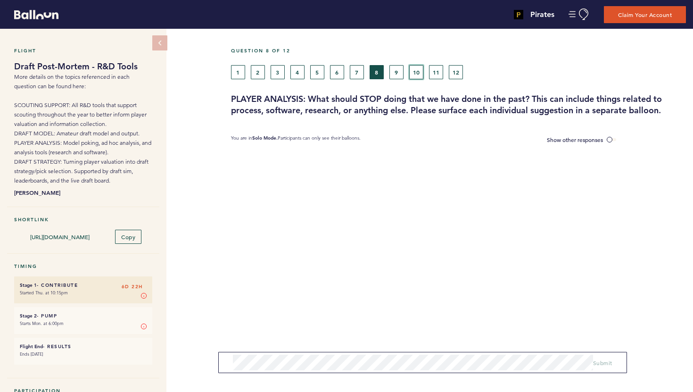
click at [414, 72] on button "10" at bounding box center [416, 72] width 14 height 14
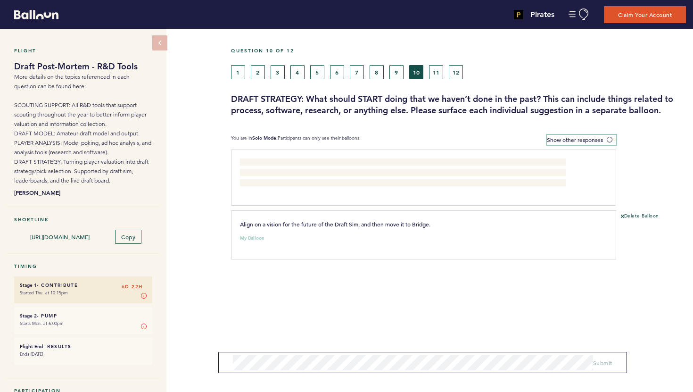
click at [609, 138] on span at bounding box center [610, 139] width 9 height 3
click at [0, 0] on input "Show other responses" at bounding box center [0, 0] width 0 height 0
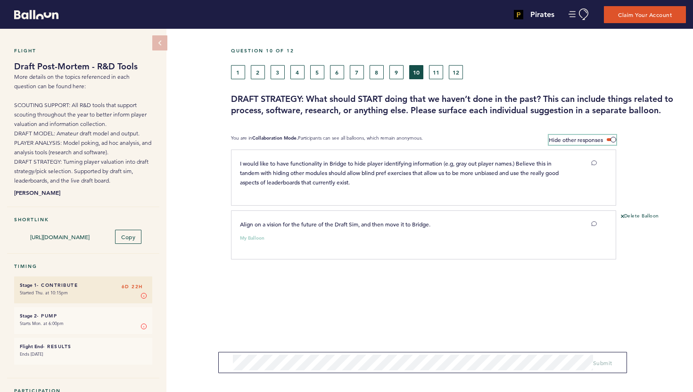
click at [609, 137] on label "Hide other responses" at bounding box center [581, 140] width 67 height 10
click at [0, 0] on input "Hide other responses" at bounding box center [0, 0] width 0 height 0
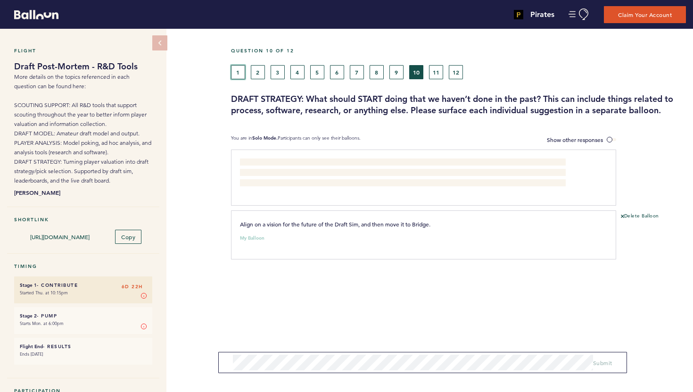
click at [237, 67] on button "1" at bounding box center [238, 72] width 14 height 14
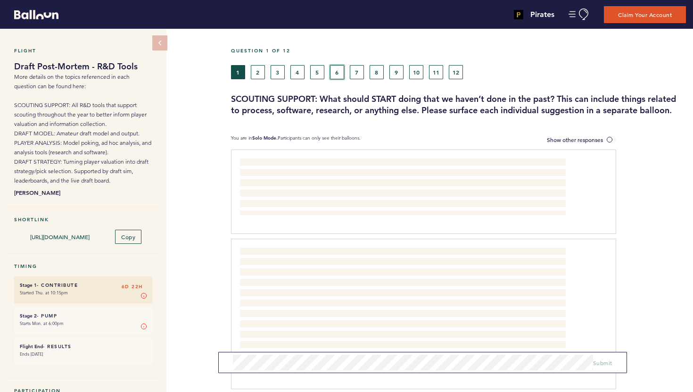
click at [340, 71] on button "6" at bounding box center [337, 72] width 14 height 14
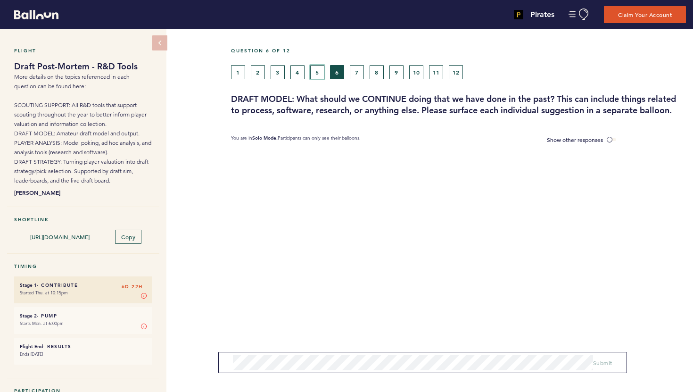
click at [316, 75] on button "5" at bounding box center [317, 72] width 14 height 14
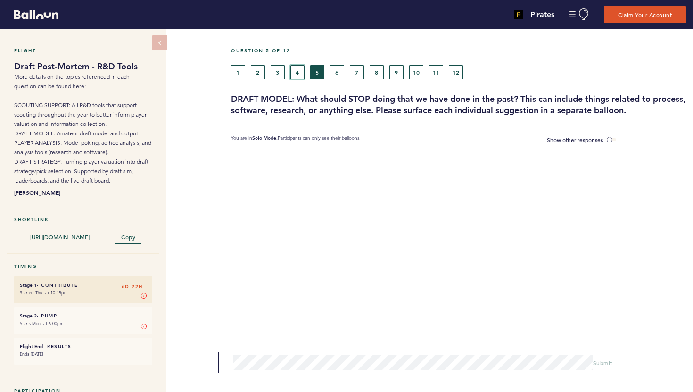
click at [296, 74] on button "4" at bounding box center [297, 72] width 14 height 14
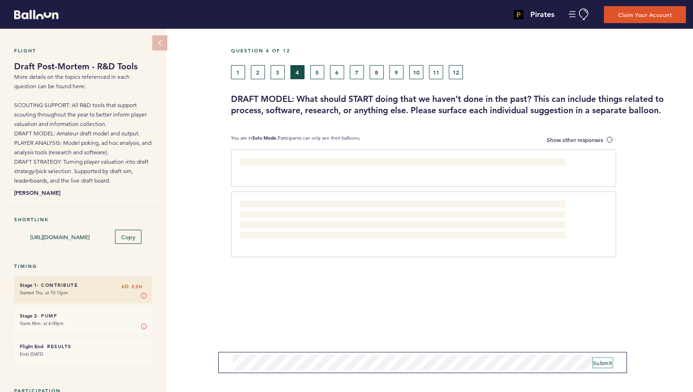
click at [606, 361] on span "Submit" at bounding box center [602, 363] width 19 height 8
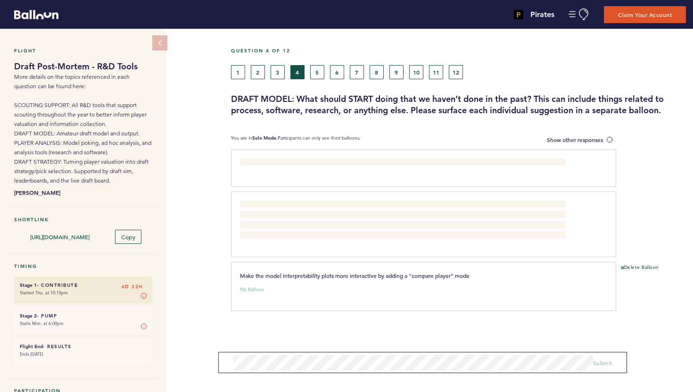
click at [331, 279] on span "Make the model interpretability plots more interactive by adding a "compare pla…" at bounding box center [354, 275] width 229 height 8
copy span "Make the model interpretability plots more interactive by adding a "compare pla…"
click at [229, 71] on div "1 2 3 4 5 6 7 8 9 10 11 12" at bounding box center [399, 72] width 351 height 14
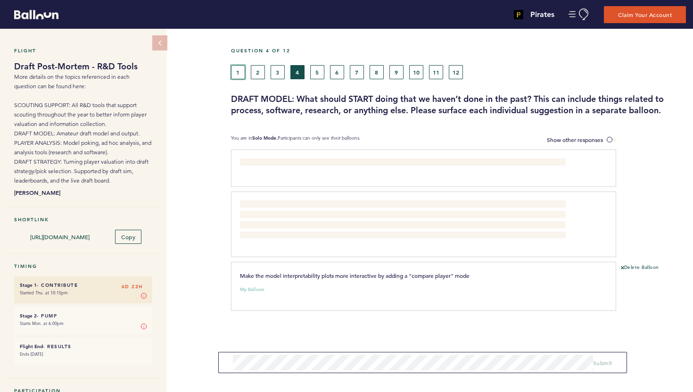
click at [234, 71] on button "1" at bounding box center [238, 72] width 14 height 14
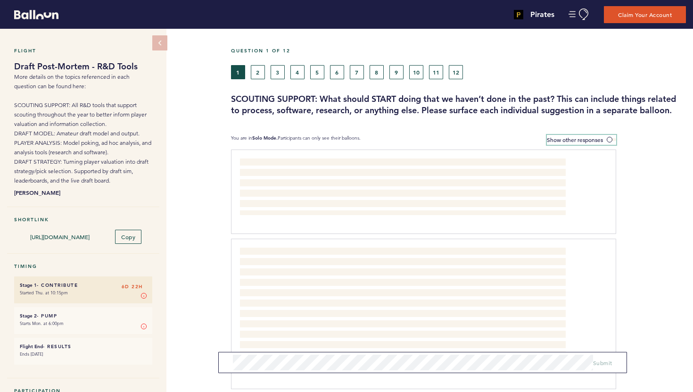
click at [610, 139] on span at bounding box center [610, 139] width 9 height 3
click at [0, 0] on input "Show other responses" at bounding box center [0, 0] width 0 height 0
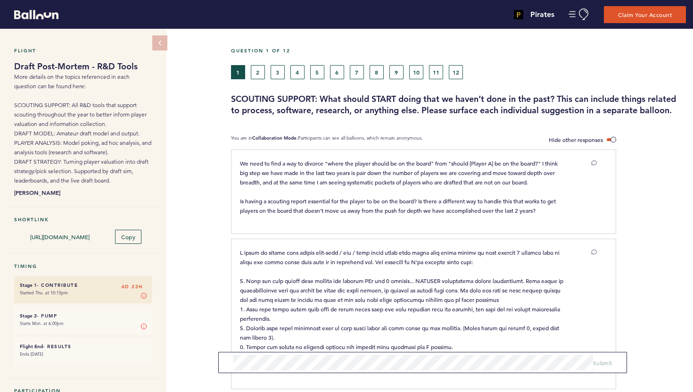
click at [343, 79] on div "Question 1 of 12 1 2 3 4 5 6 7 8 9 10 11 12 SCOUTING SUPPORT: What should START…" at bounding box center [462, 82] width 462 height 68
